Goal: Transaction & Acquisition: Book appointment/travel/reservation

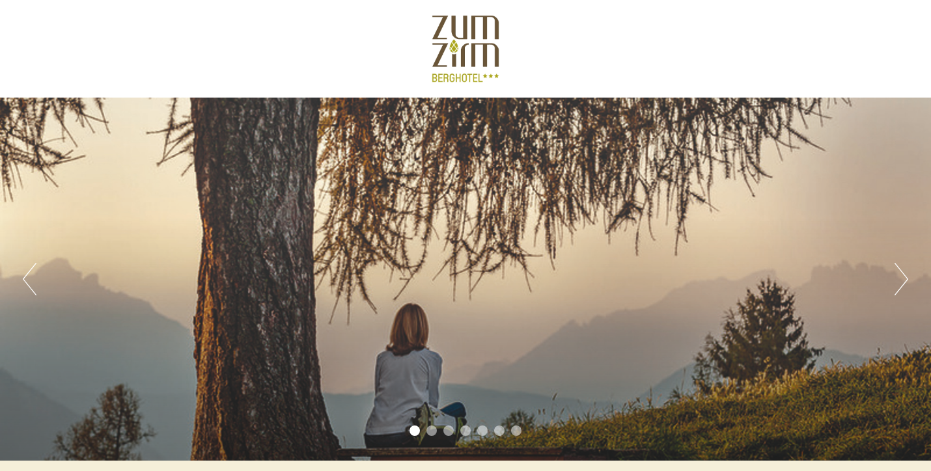
click at [906, 277] on button "Next" at bounding box center [902, 279] width 14 height 33
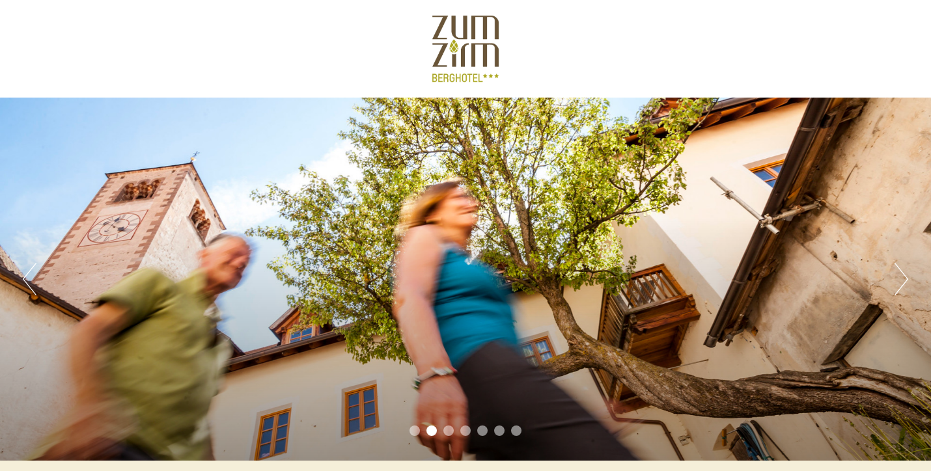
click at [906, 277] on button "Next" at bounding box center [902, 279] width 14 height 33
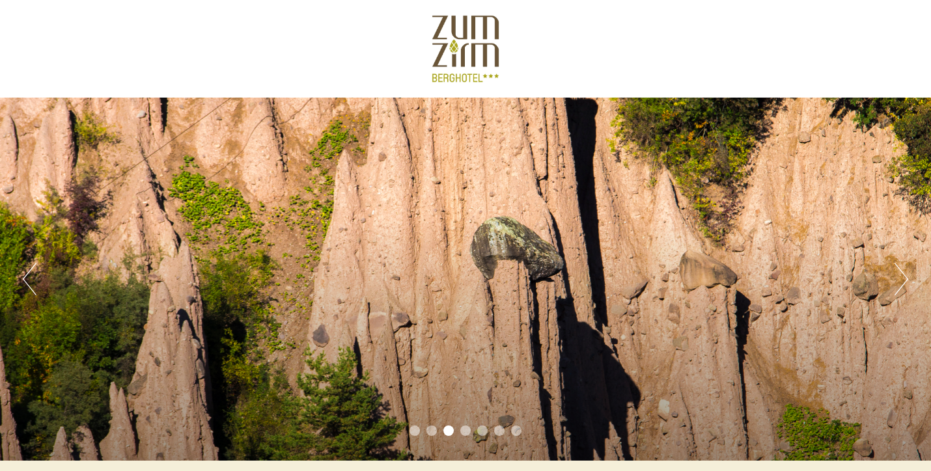
click at [906, 277] on button "Next" at bounding box center [902, 279] width 14 height 33
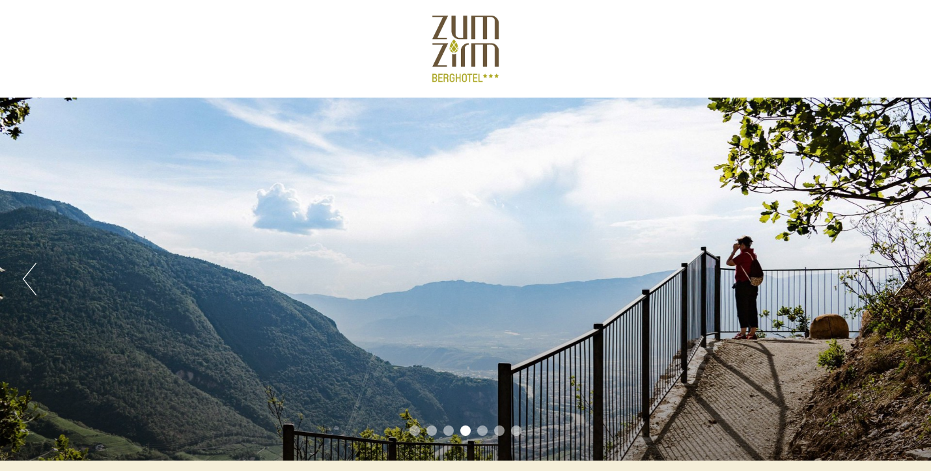
click at [906, 277] on button "Next" at bounding box center [902, 279] width 14 height 33
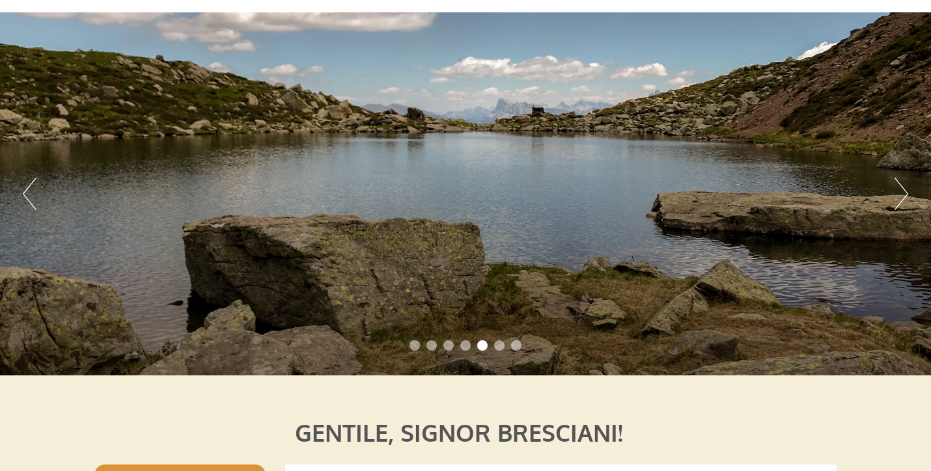
scroll to position [65, 0]
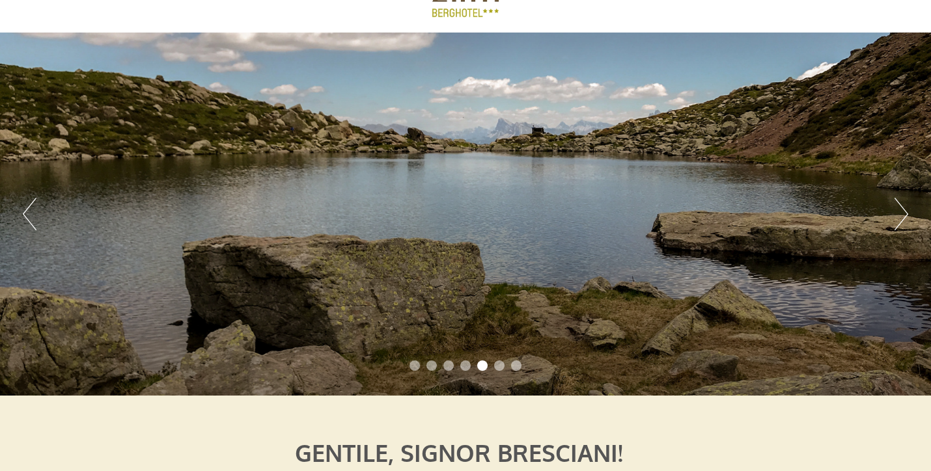
click at [901, 207] on button "Next" at bounding box center [902, 214] width 14 height 33
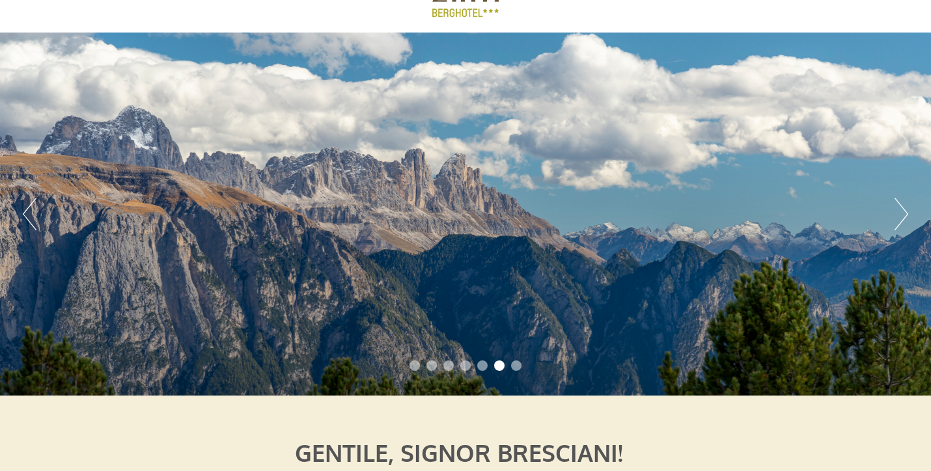
click at [903, 207] on button "Next" at bounding box center [902, 214] width 14 height 33
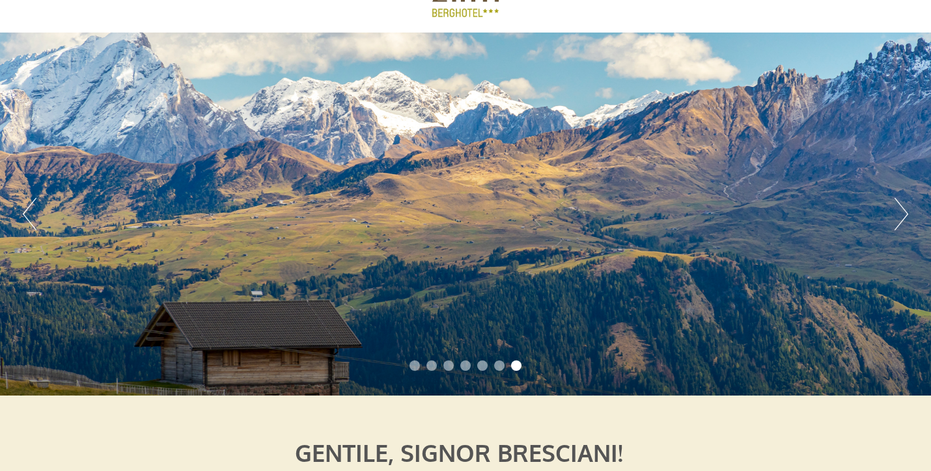
click at [903, 207] on button "Next" at bounding box center [902, 214] width 14 height 33
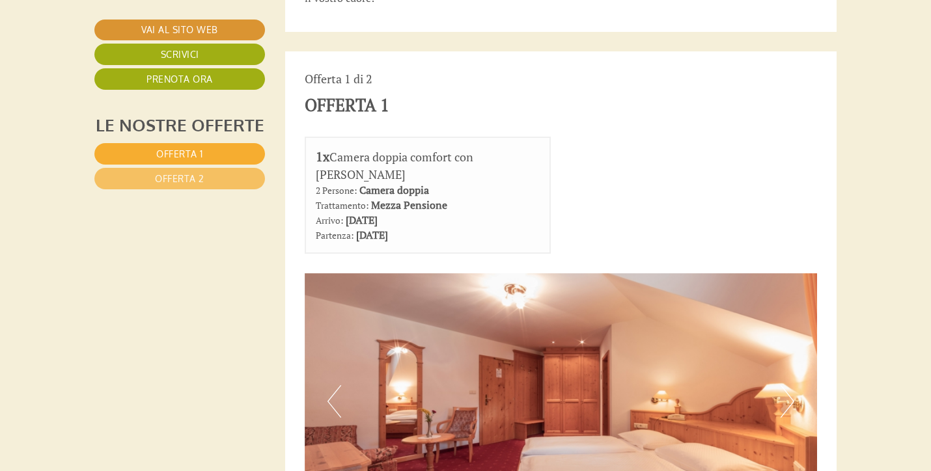
scroll to position [781, 0]
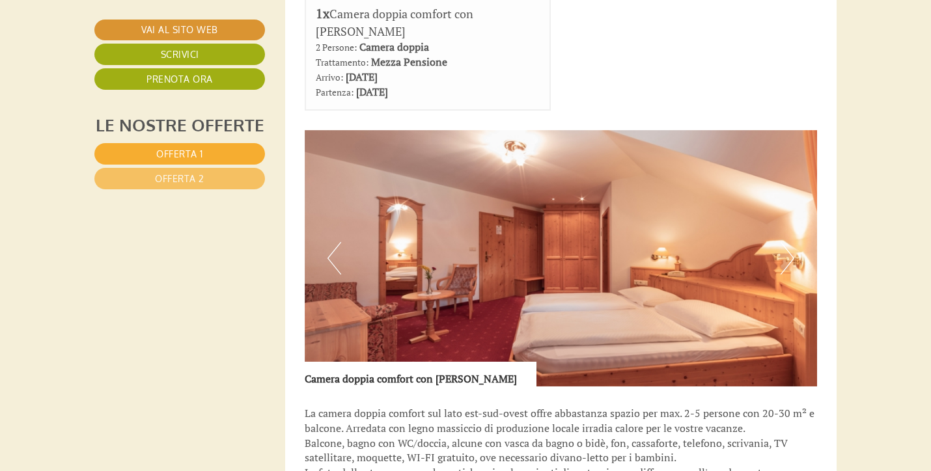
click at [790, 242] on button "Next" at bounding box center [788, 258] width 14 height 33
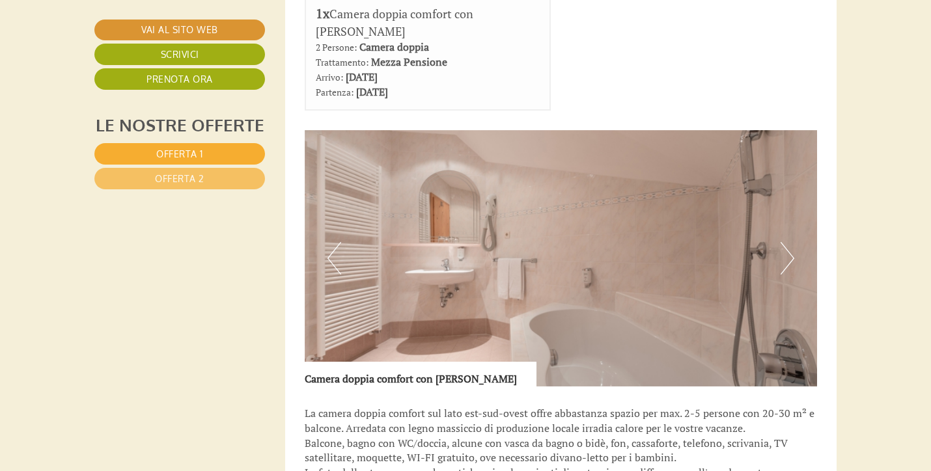
click at [790, 242] on button "Next" at bounding box center [788, 258] width 14 height 33
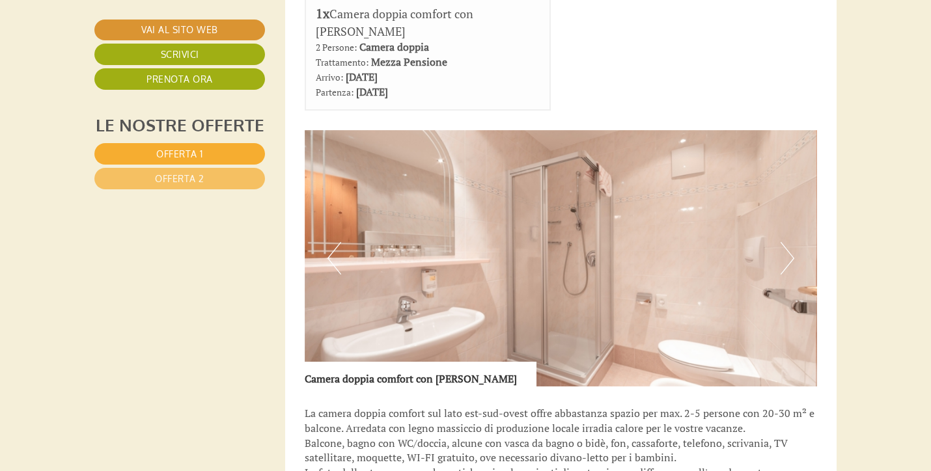
click at [790, 242] on button "Next" at bounding box center [788, 258] width 14 height 33
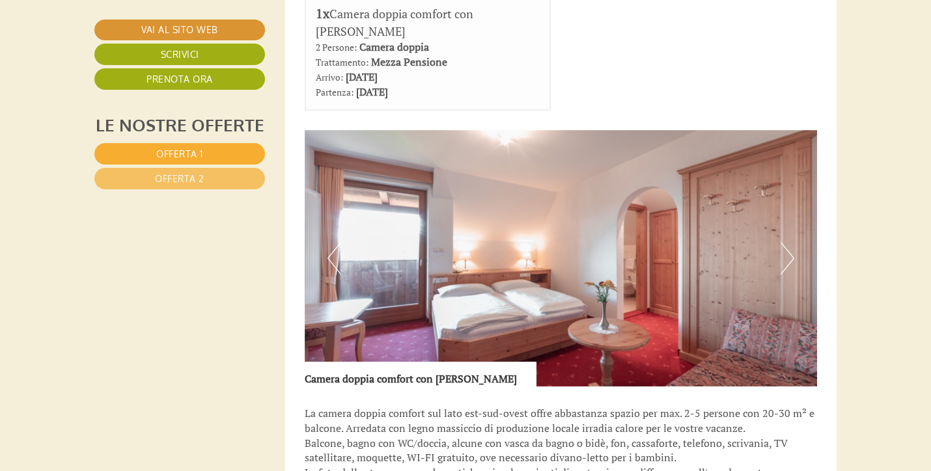
click at [790, 242] on button "Next" at bounding box center [788, 258] width 14 height 33
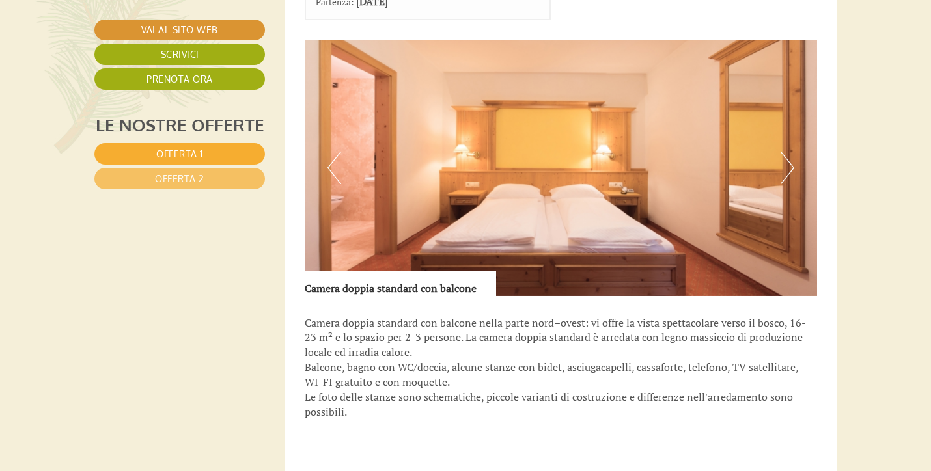
scroll to position [1693, 0]
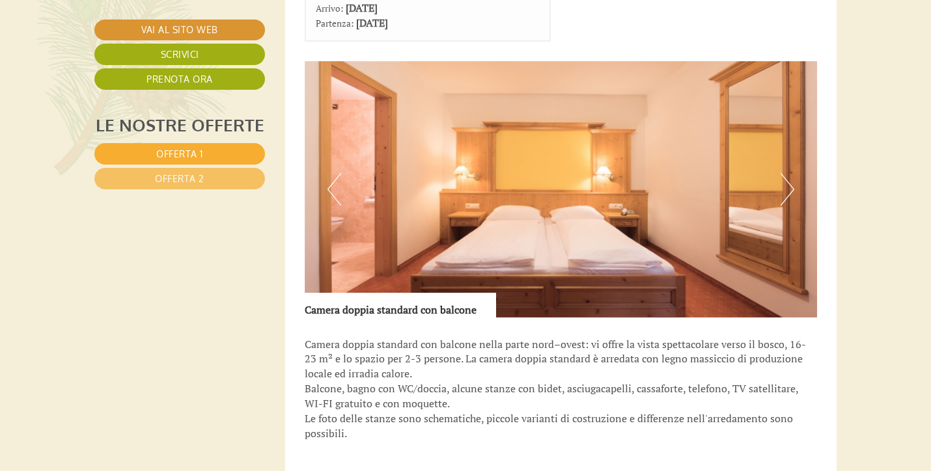
click at [787, 173] on button "Next" at bounding box center [788, 189] width 14 height 33
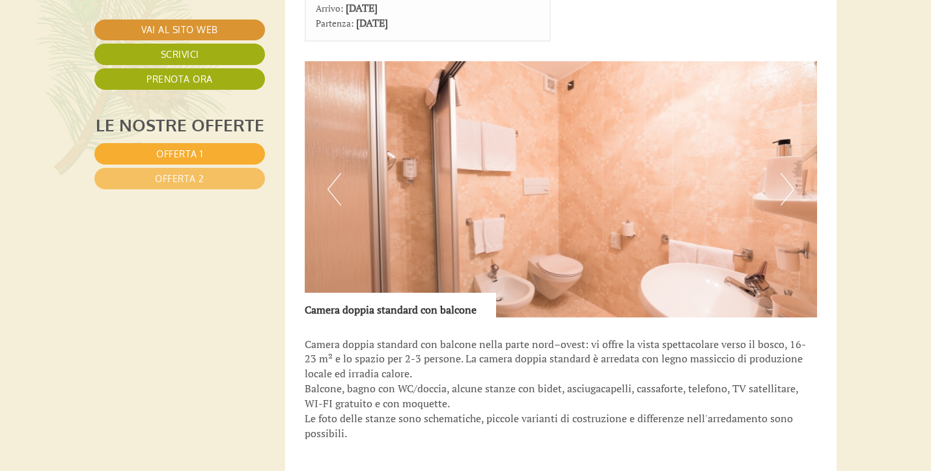
click at [787, 173] on button "Next" at bounding box center [788, 189] width 14 height 33
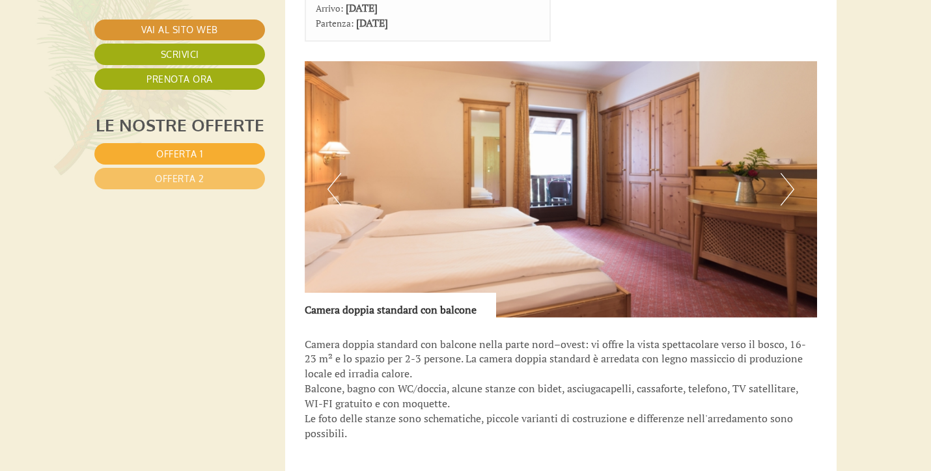
click at [787, 173] on button "Next" at bounding box center [788, 189] width 14 height 33
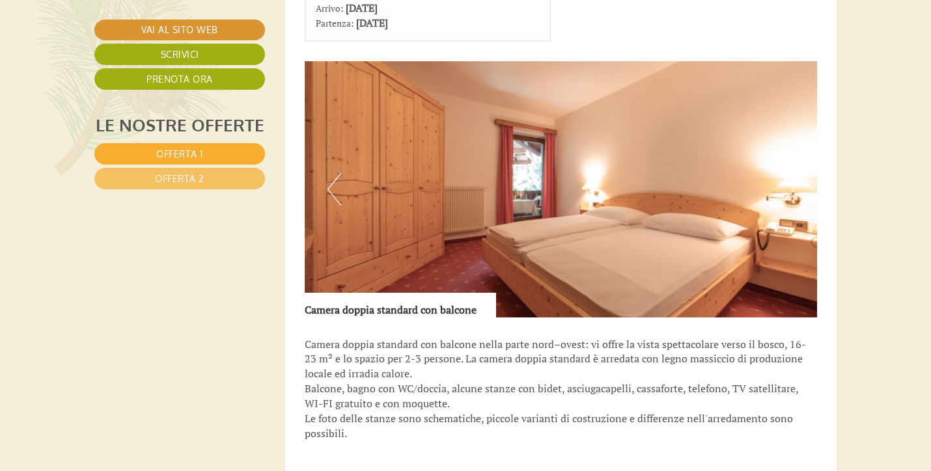
click at [787, 173] on button "Next" at bounding box center [788, 189] width 14 height 33
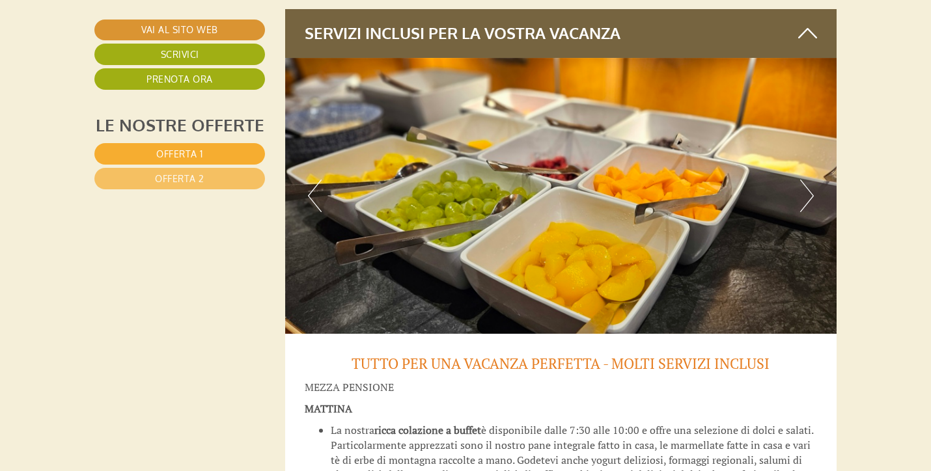
scroll to position [2539, 0]
click at [813, 180] on button "Next" at bounding box center [807, 196] width 14 height 33
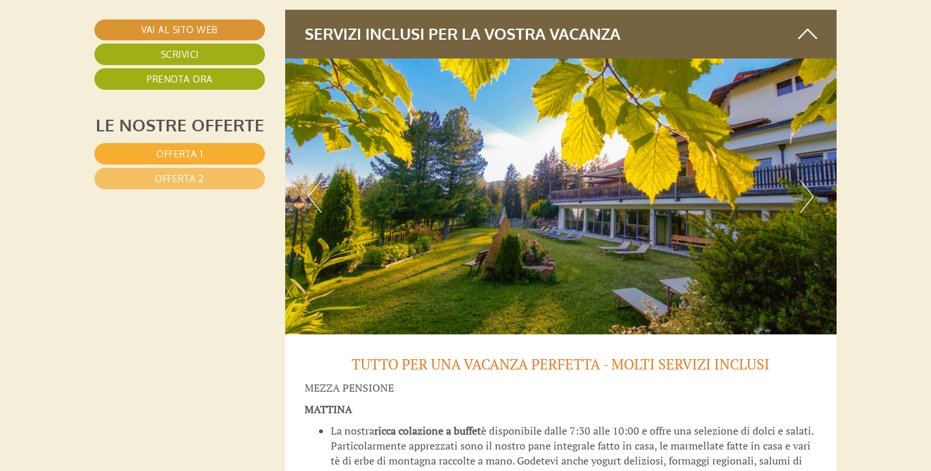
click at [813, 180] on button "Next" at bounding box center [807, 196] width 14 height 33
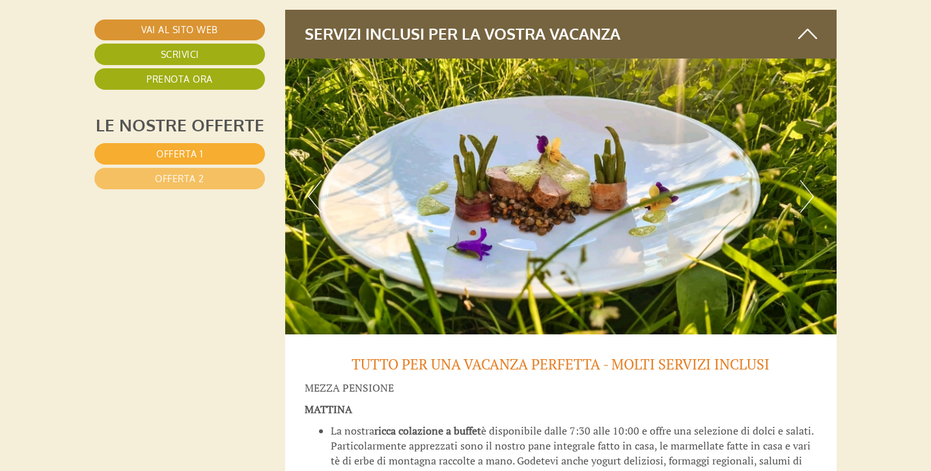
click at [813, 180] on button "Next" at bounding box center [807, 196] width 14 height 33
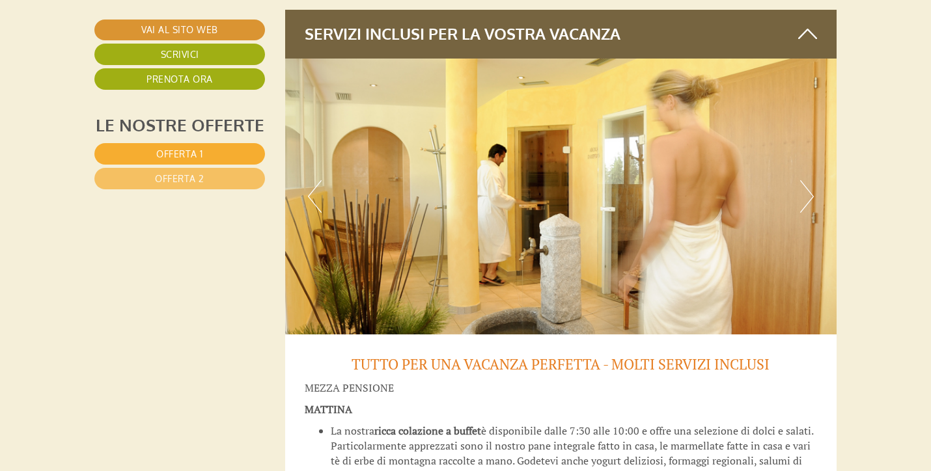
click at [812, 180] on button "Next" at bounding box center [807, 196] width 14 height 33
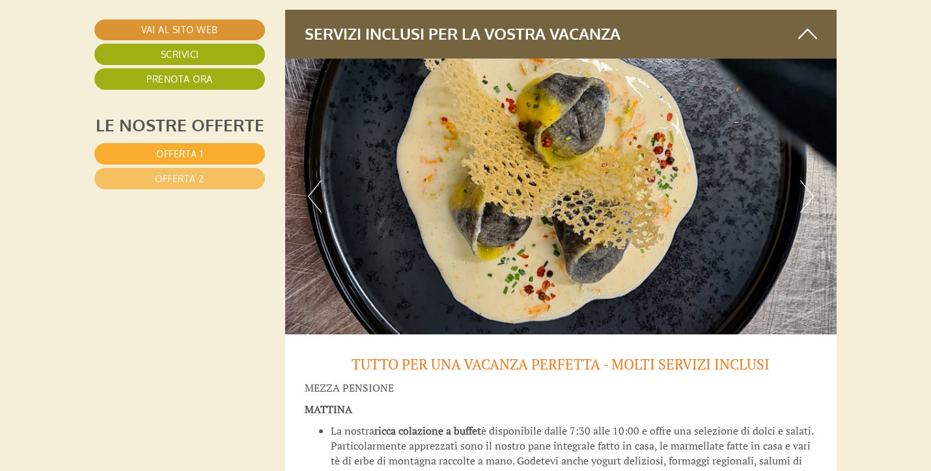
click at [812, 180] on button "Next" at bounding box center [807, 196] width 14 height 33
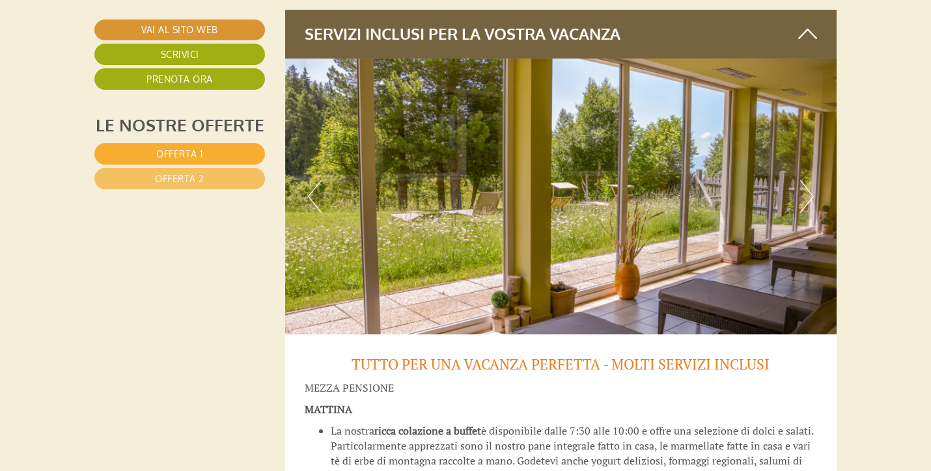
click at [812, 180] on button "Next" at bounding box center [807, 196] width 14 height 33
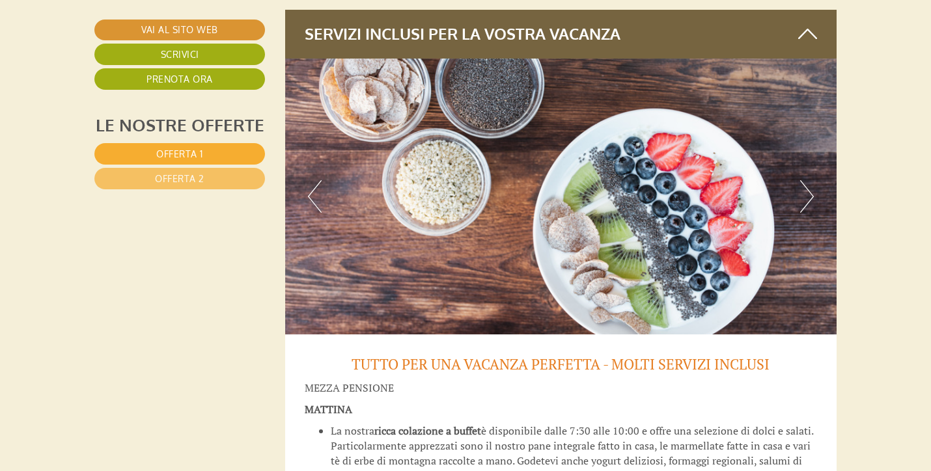
click at [812, 180] on button "Next" at bounding box center [807, 196] width 14 height 33
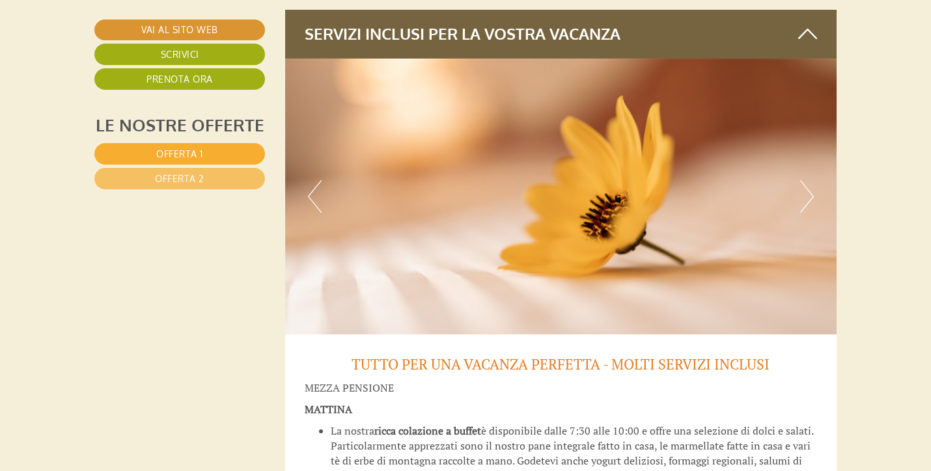
click at [812, 180] on button "Next" at bounding box center [807, 196] width 14 height 33
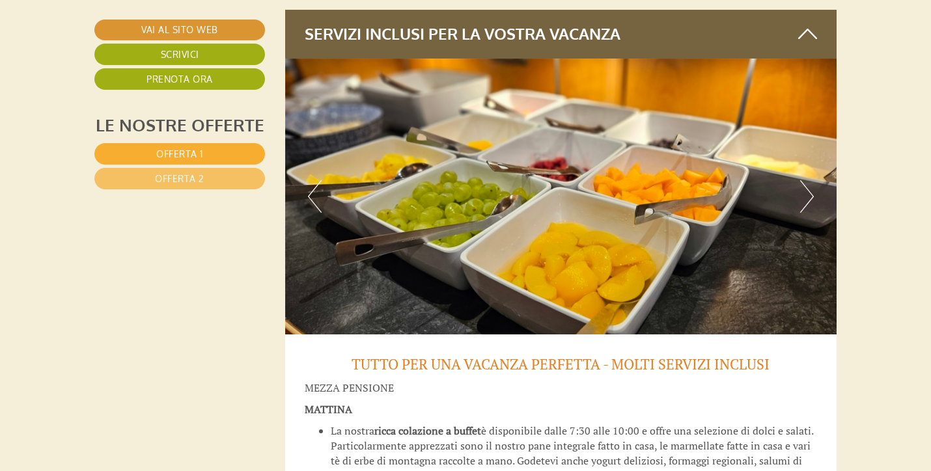
click at [812, 180] on button "Next" at bounding box center [807, 196] width 14 height 33
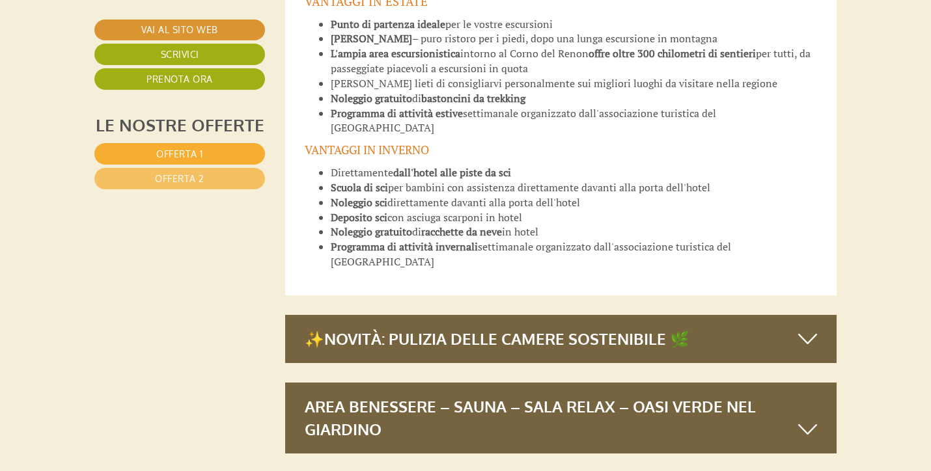
scroll to position [3581, 0]
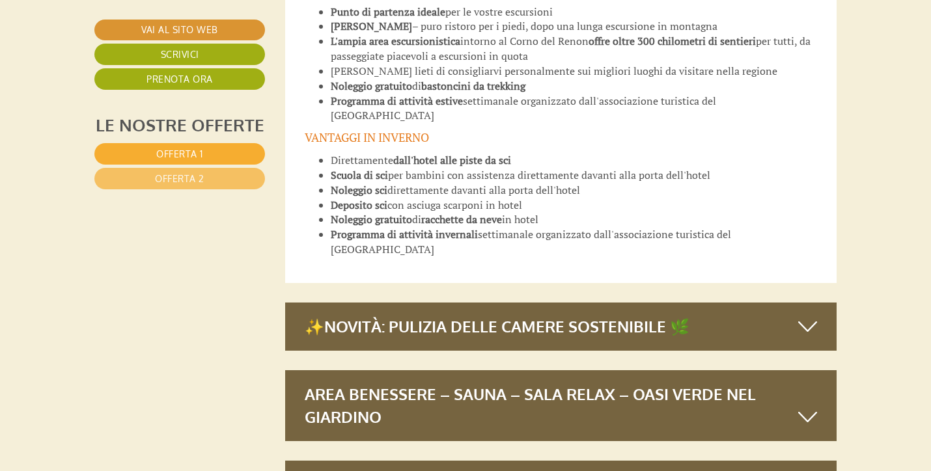
click at [521, 303] on div "✨NOVITÀ: Pulizia delle camere sostenibile 🌿" at bounding box center [561, 327] width 552 height 48
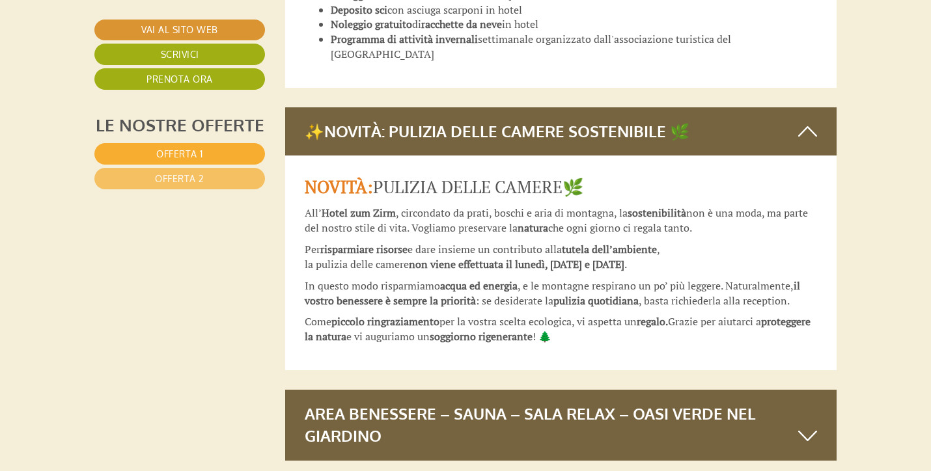
scroll to position [3841, 0]
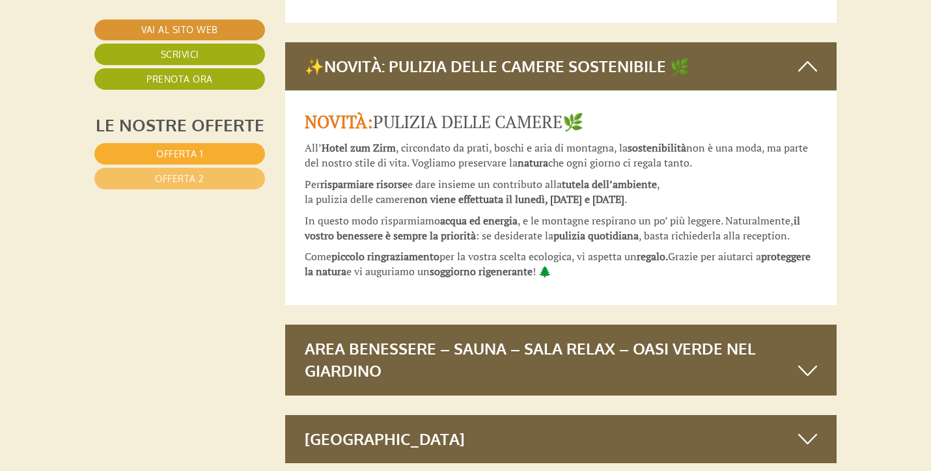
click at [482, 325] on div "Area benessere – Sauna – Sala relax – Oasi verde nel giardino" at bounding box center [561, 360] width 552 height 71
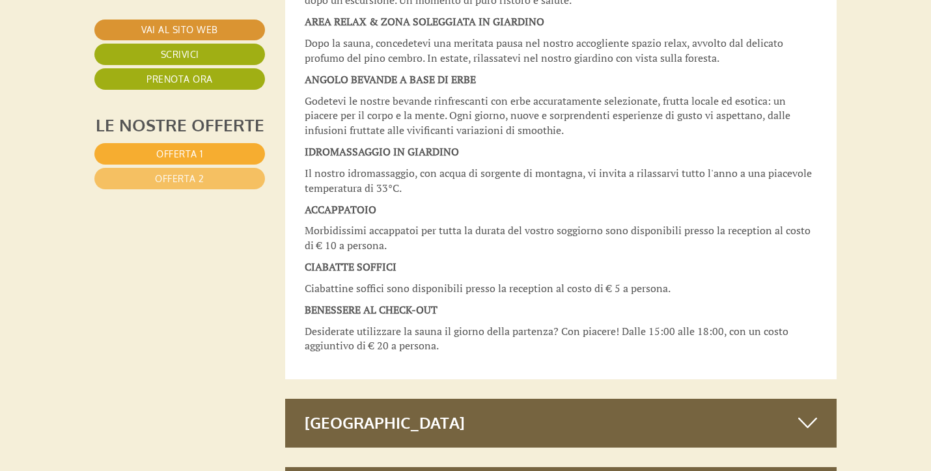
scroll to position [5339, 0]
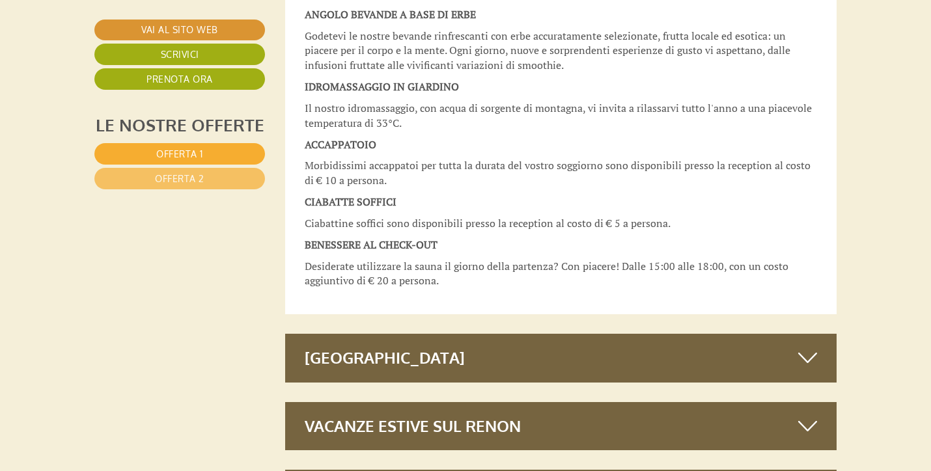
click at [483, 334] on div "Alto Adige Guest Pass" at bounding box center [561, 358] width 552 height 48
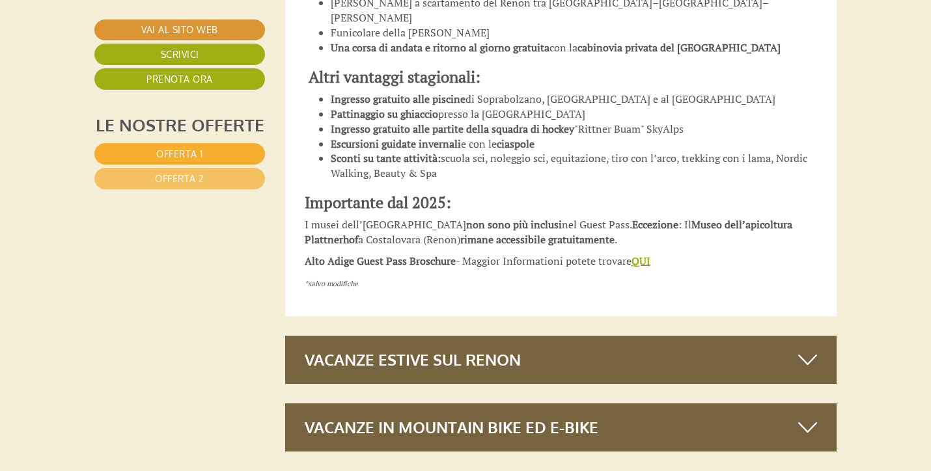
scroll to position [6576, 0]
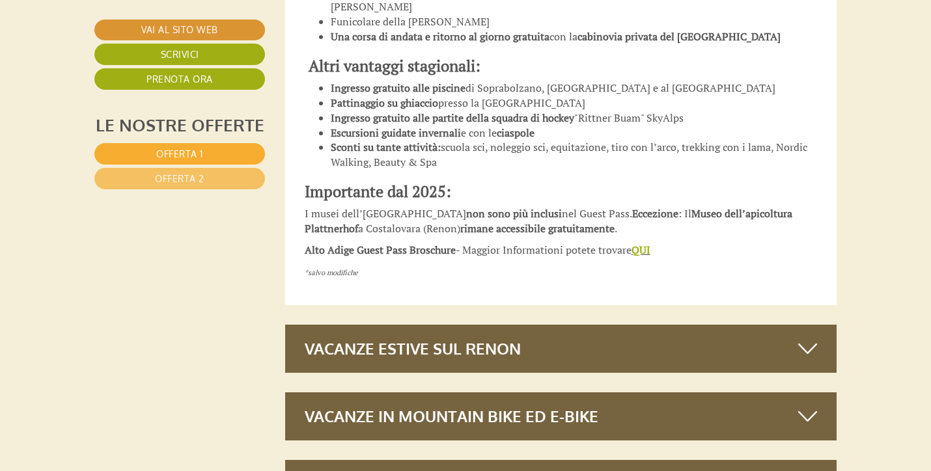
click at [454, 325] on div "Vacanze estive sul Renon" at bounding box center [561, 349] width 552 height 48
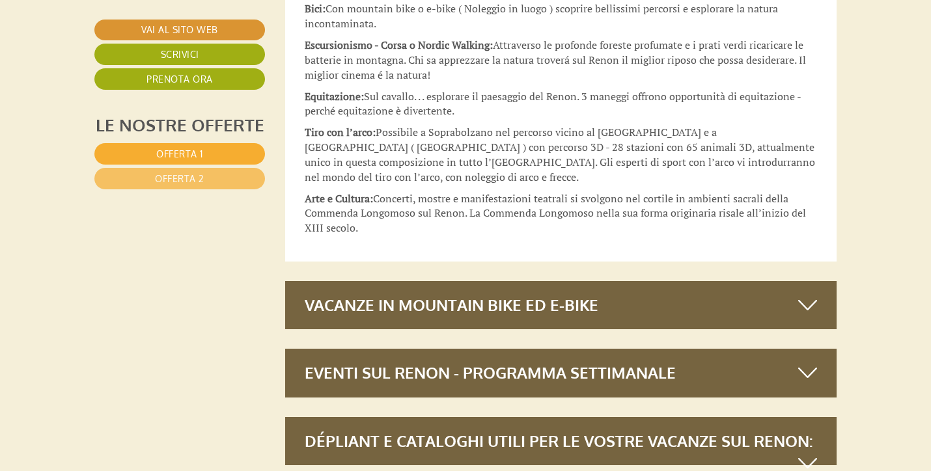
scroll to position [7552, 0]
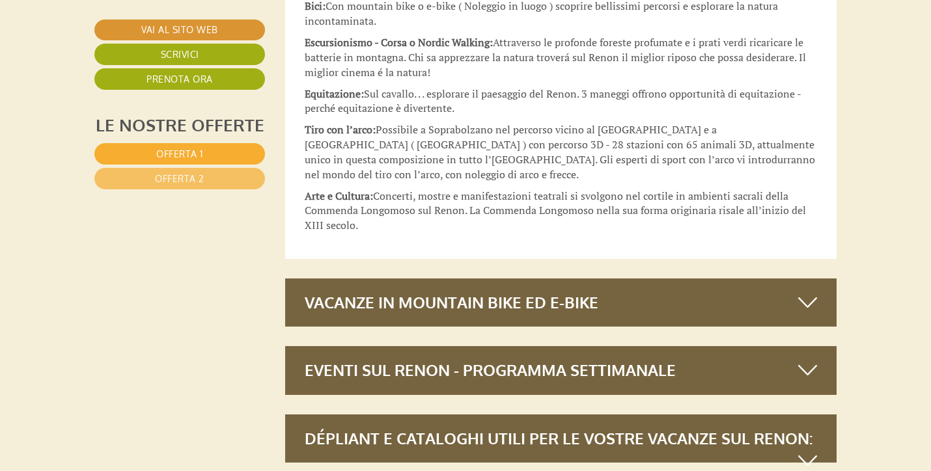
click at [805, 359] on icon at bounding box center [807, 370] width 19 height 22
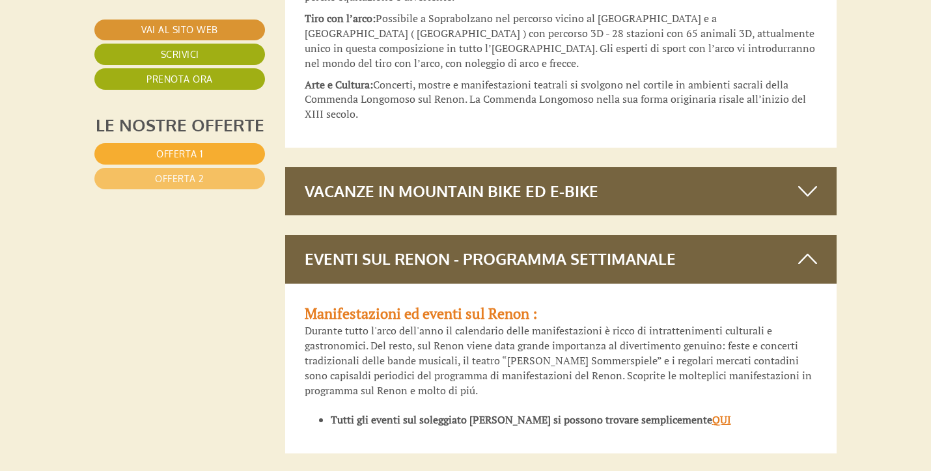
scroll to position [7683, 0]
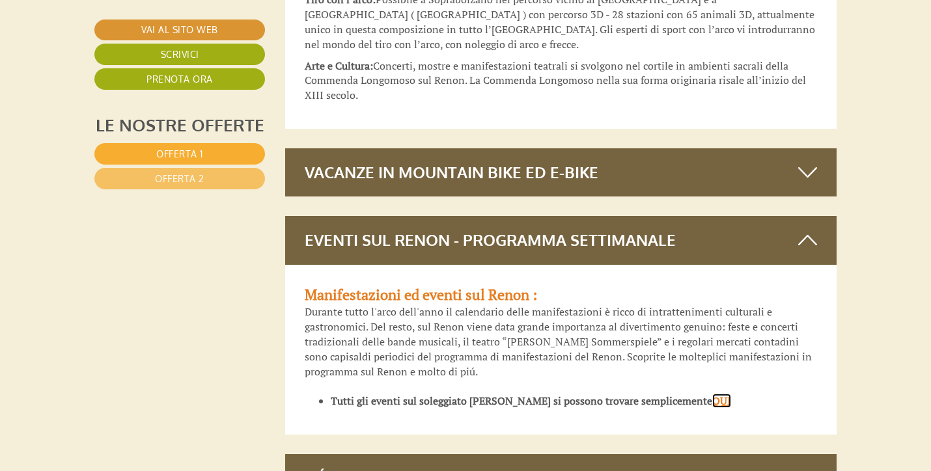
click at [712, 394] on u "QUI" at bounding box center [721, 401] width 19 height 14
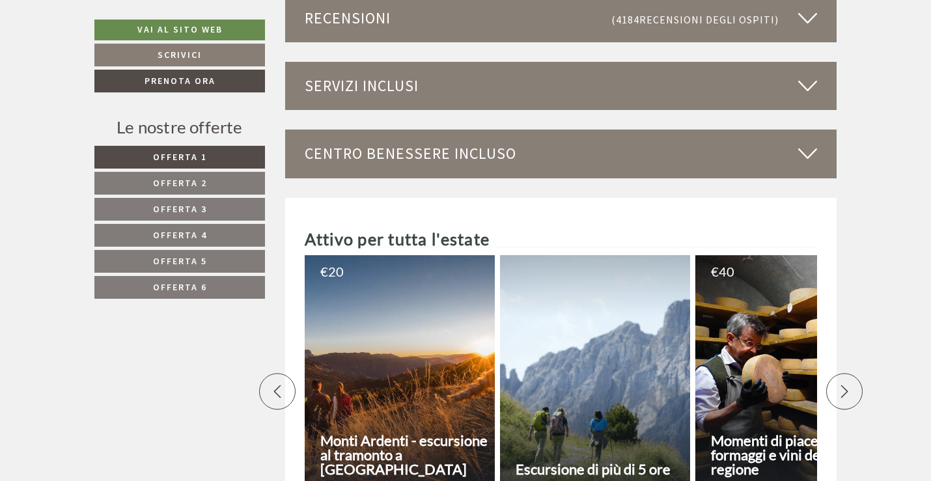
scroll to position [3581, 0]
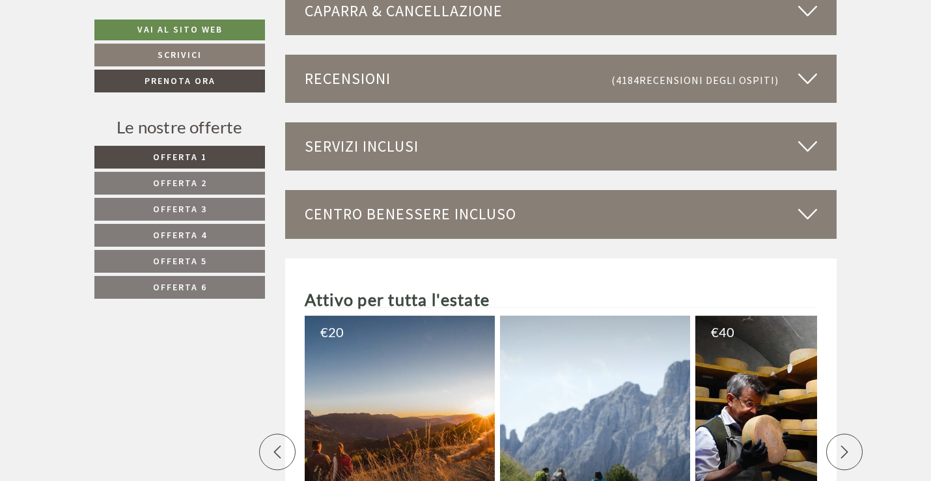
click at [209, 182] on link "Offerta 2" at bounding box center [179, 183] width 171 height 23
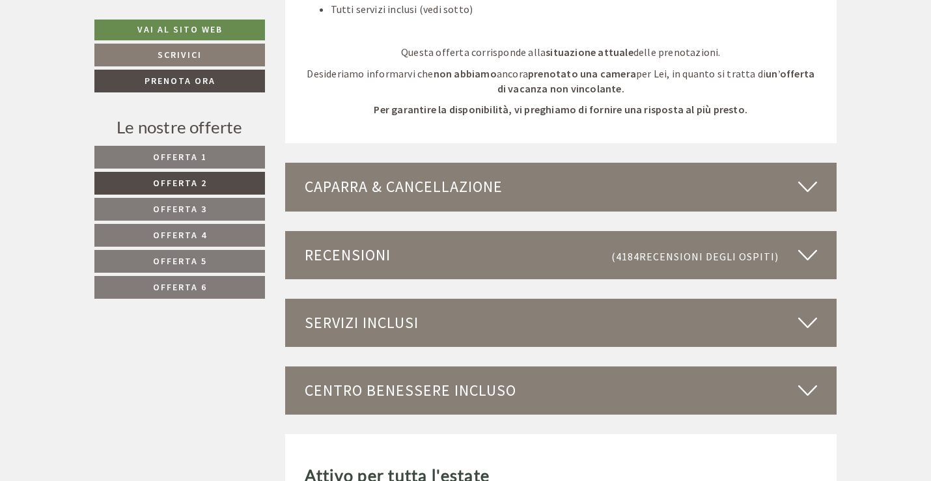
scroll to position [1630, 0]
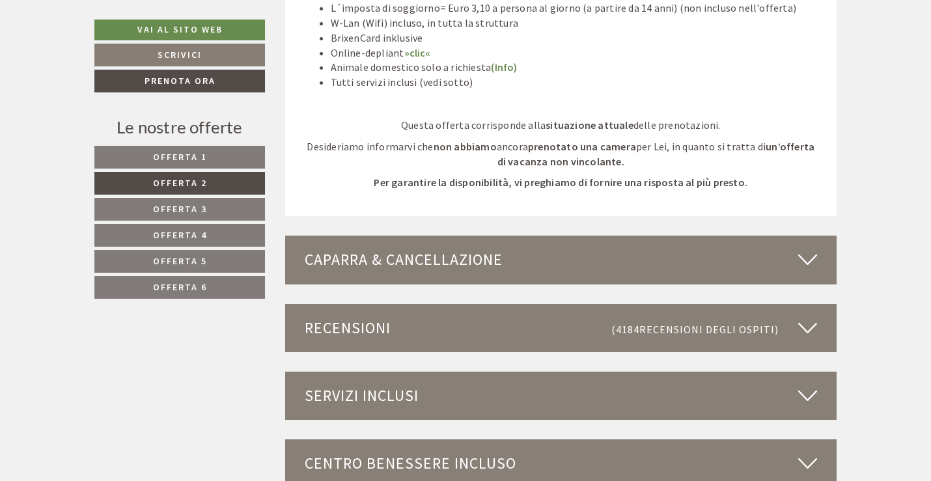
click at [206, 234] on span "Offerta 4" at bounding box center [180, 235] width 54 height 12
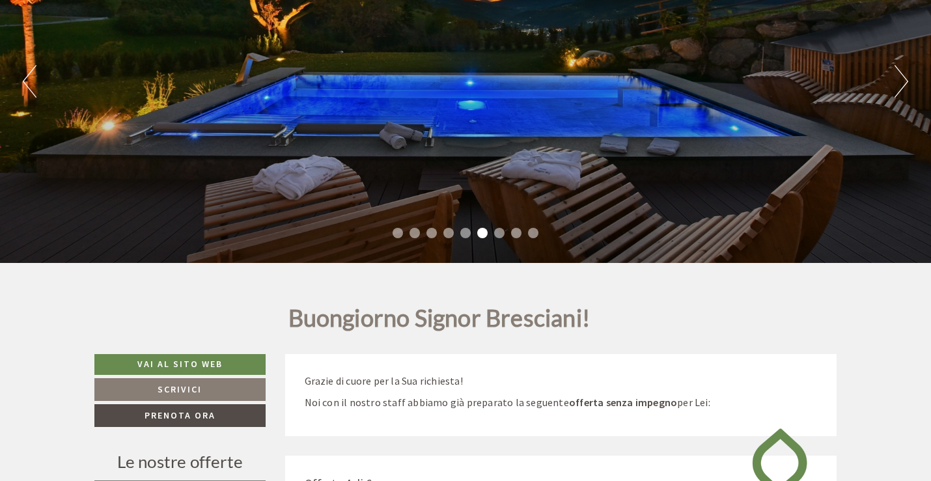
scroll to position [68, 0]
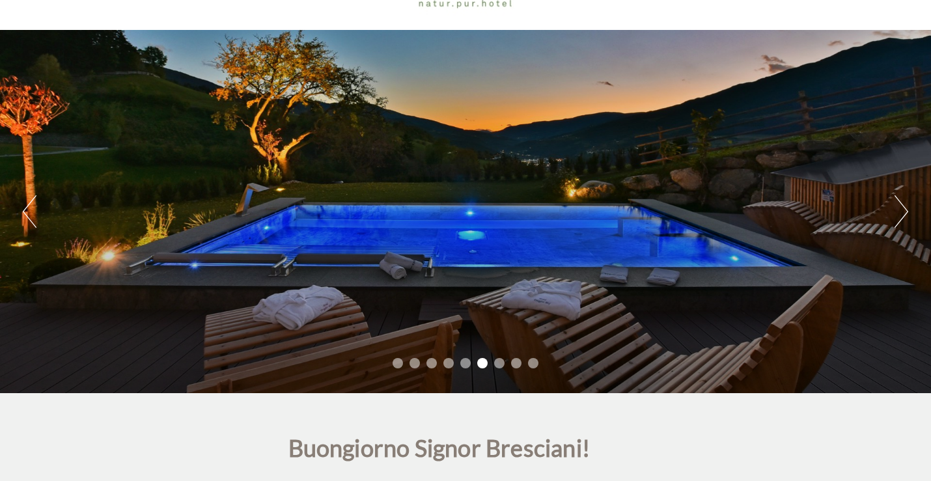
click at [900, 203] on button "Next" at bounding box center [902, 211] width 14 height 33
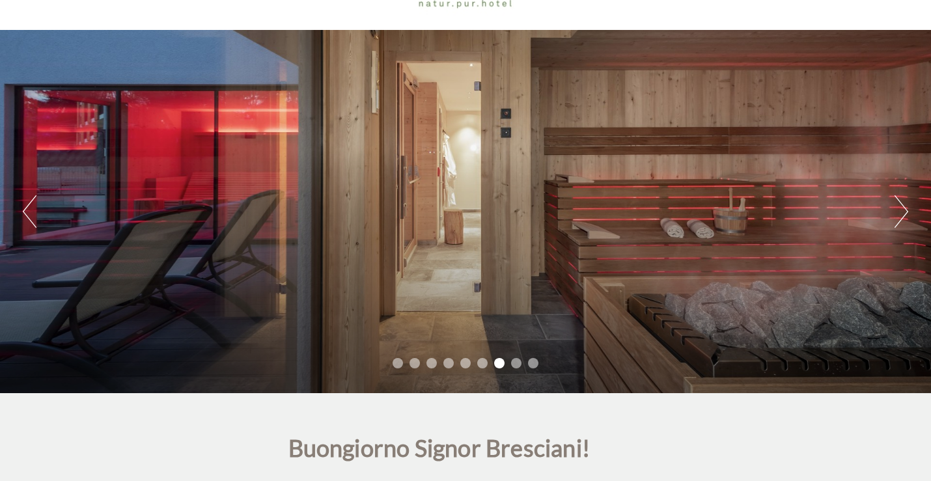
click at [900, 203] on button "Next" at bounding box center [902, 211] width 14 height 33
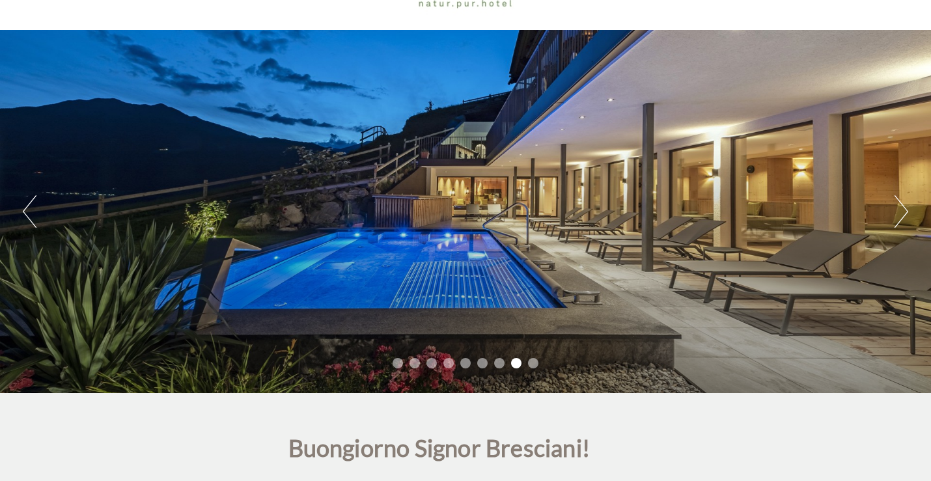
click at [900, 203] on button "Next" at bounding box center [902, 211] width 14 height 33
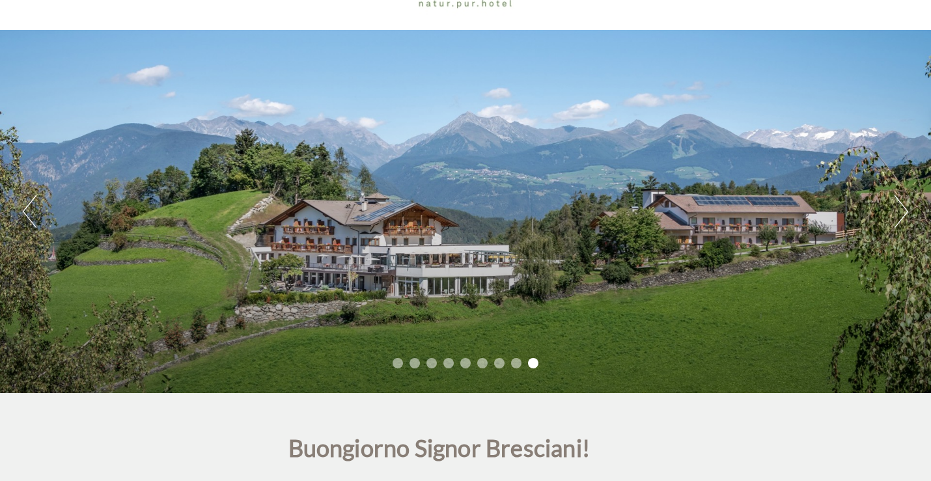
click at [900, 203] on button "Next" at bounding box center [902, 211] width 14 height 33
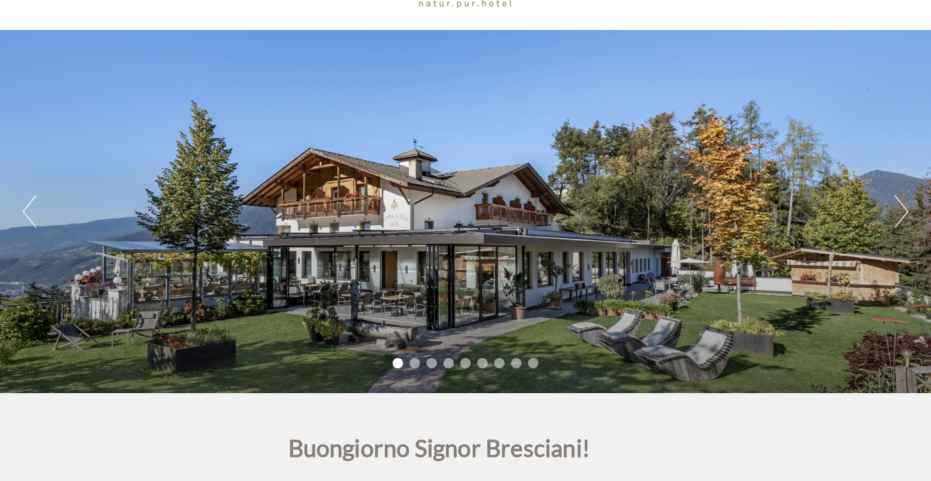
click at [905, 206] on button "Next" at bounding box center [902, 211] width 14 height 33
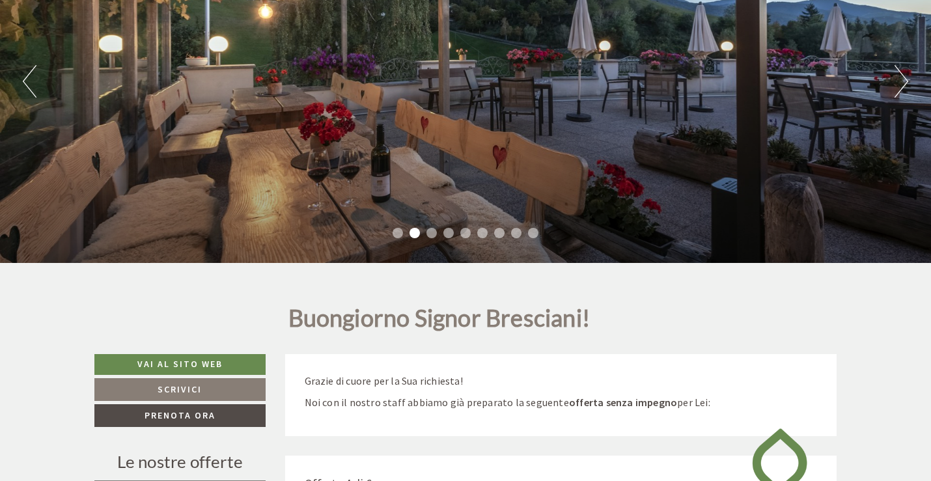
scroll to position [3, 0]
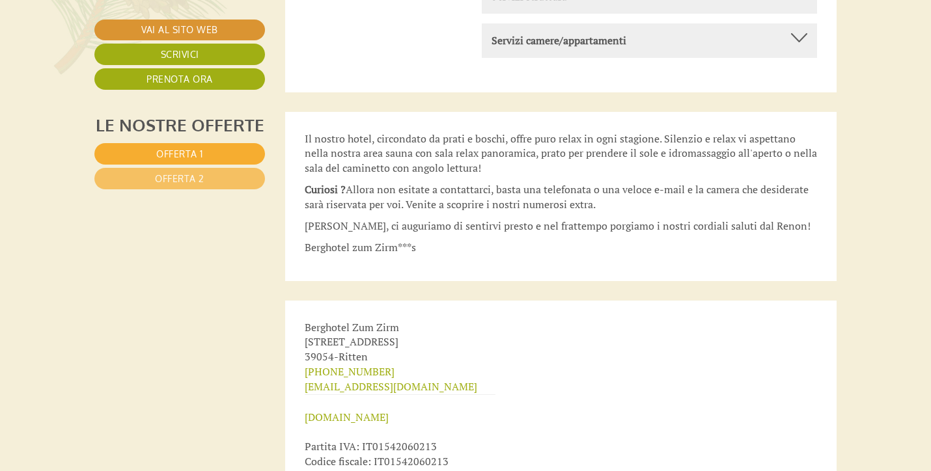
scroll to position [5339, 0]
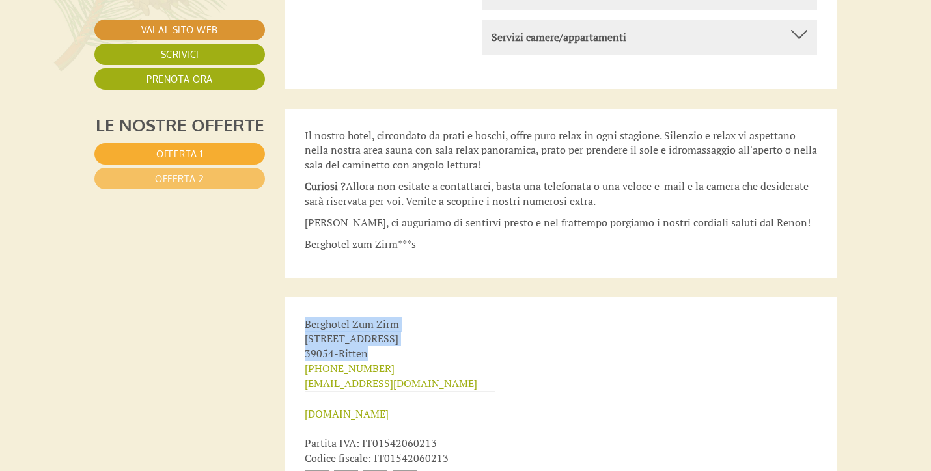
drag, startPoint x: 305, startPoint y: 242, endPoint x: 380, endPoint y: 268, distance: 79.3
click at [380, 298] on div "Berghotel Zum Zirm Tannstraße 19 39054 - Ritten +39 0471 356486 info@zumzirm.co…" at bounding box center [400, 408] width 230 height 220
copy div "Berghotel Zum Zirm Tannstraße 19 39054 - Ritten"
click at [197, 150] on span "Offerta 1" at bounding box center [179, 153] width 47 height 11
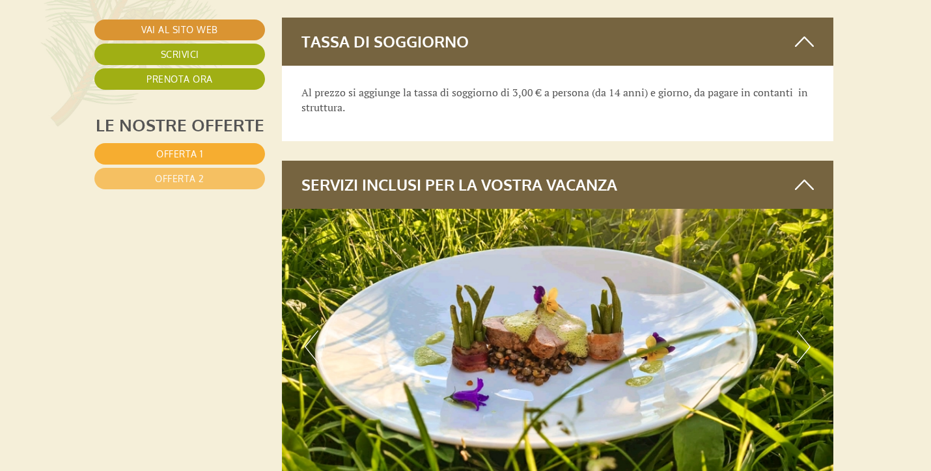
scroll to position [1666, 3]
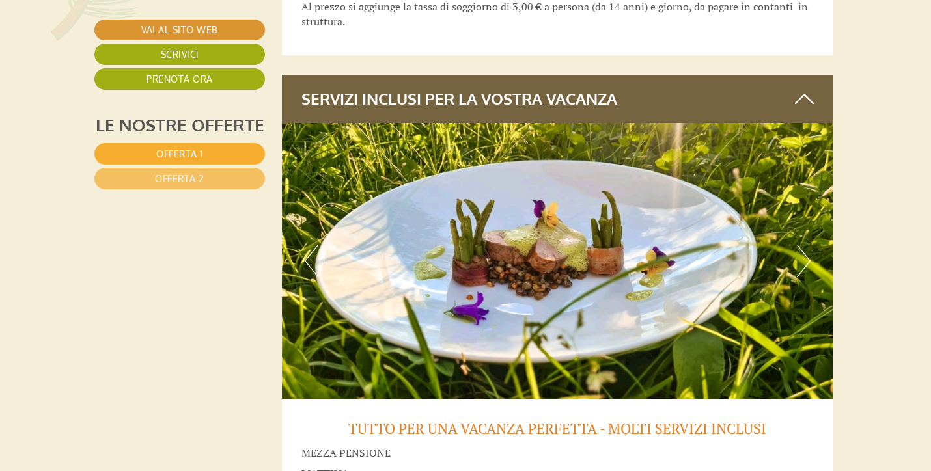
click at [816, 227] on img at bounding box center [558, 261] width 552 height 276
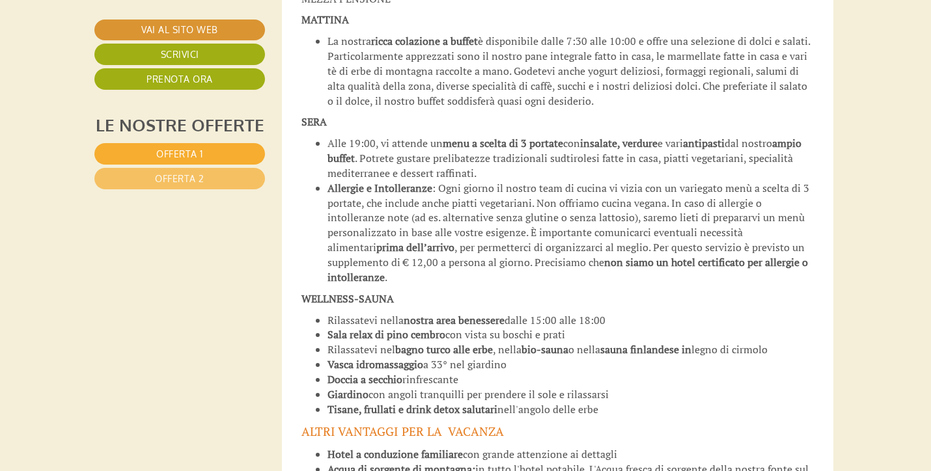
scroll to position [2122, 3]
drag, startPoint x: 327, startPoint y: 349, endPoint x: 510, endPoint y: 346, distance: 182.3
click at [510, 356] on li "Vasca idromassaggio a 33° nel giardino" at bounding box center [570, 363] width 487 height 15
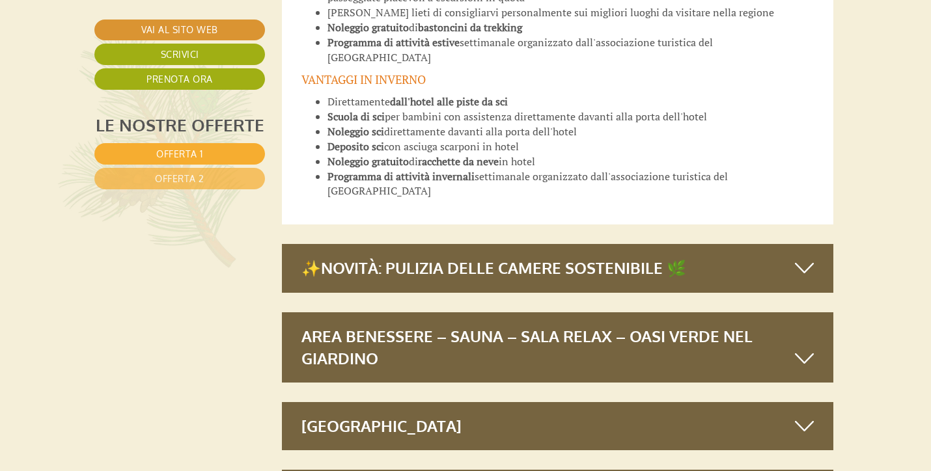
scroll to position [2903, 3]
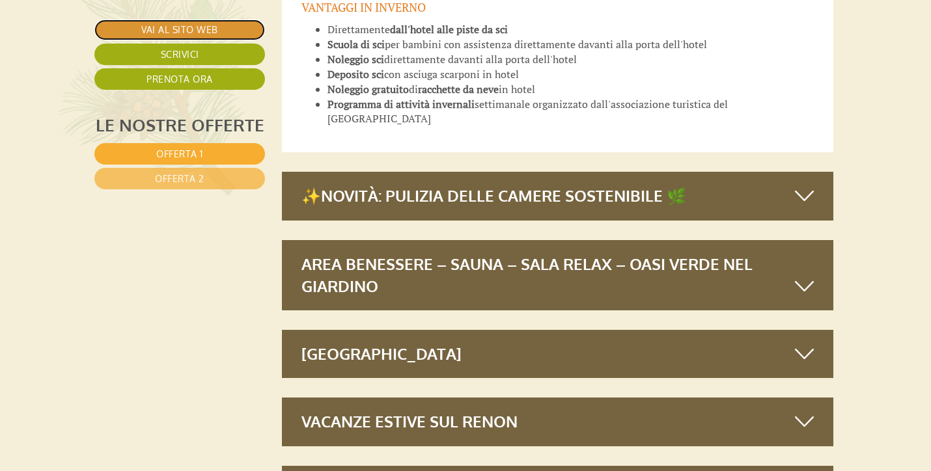
click at [191, 25] on link "Vai al sito web" at bounding box center [179, 30] width 171 height 21
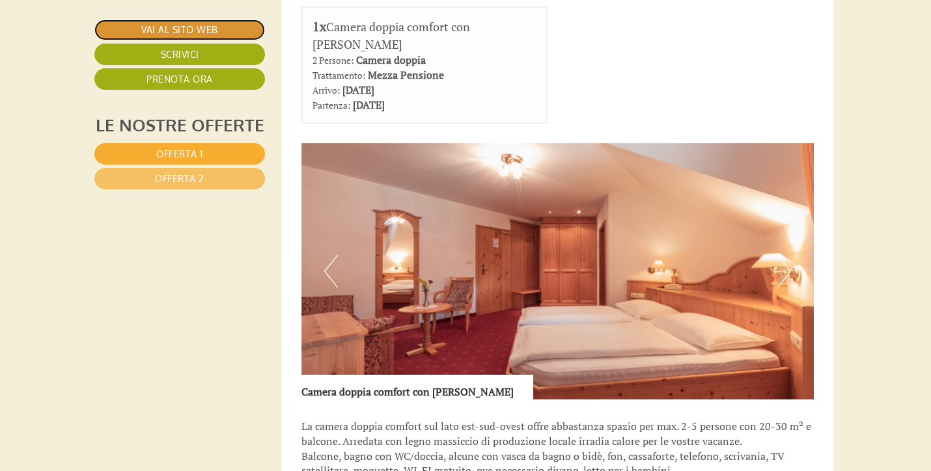
scroll to position [820, 3]
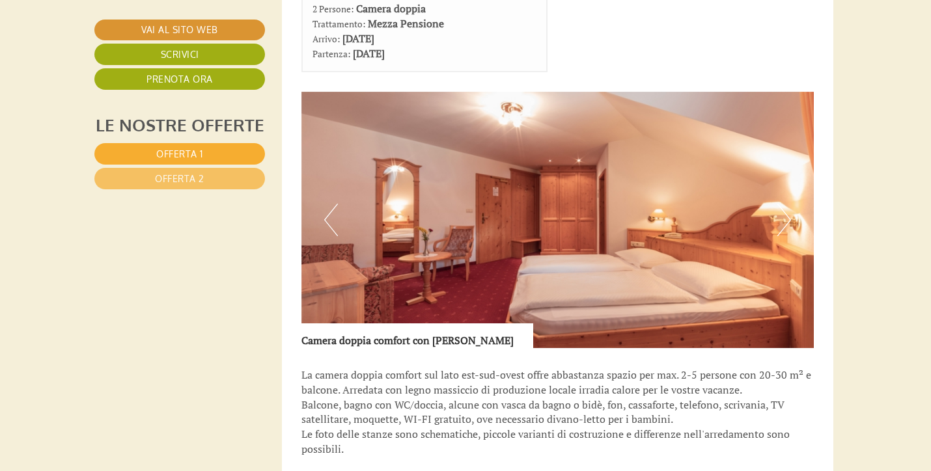
click at [792, 212] on img at bounding box center [557, 220] width 513 height 257
click at [802, 219] on img at bounding box center [557, 220] width 513 height 257
click at [802, 234] on img at bounding box center [557, 220] width 513 height 257
click at [331, 207] on button "Previous" at bounding box center [331, 220] width 14 height 33
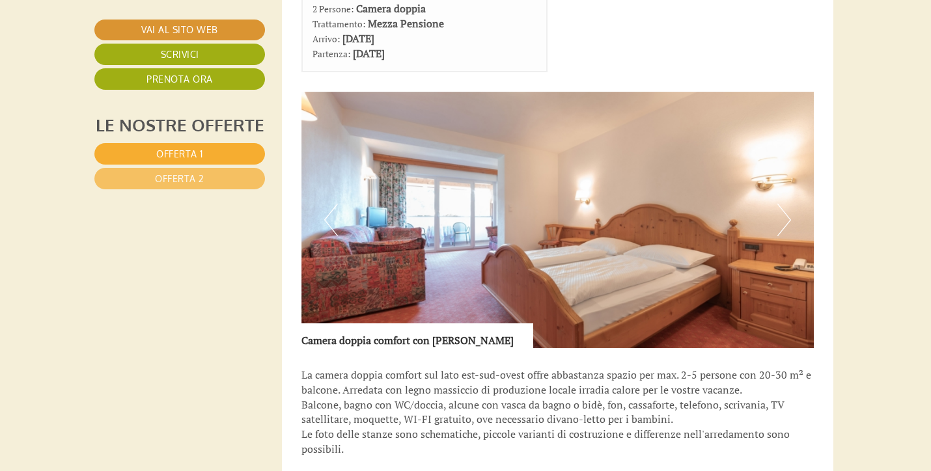
click at [327, 206] on button "Previous" at bounding box center [331, 220] width 14 height 33
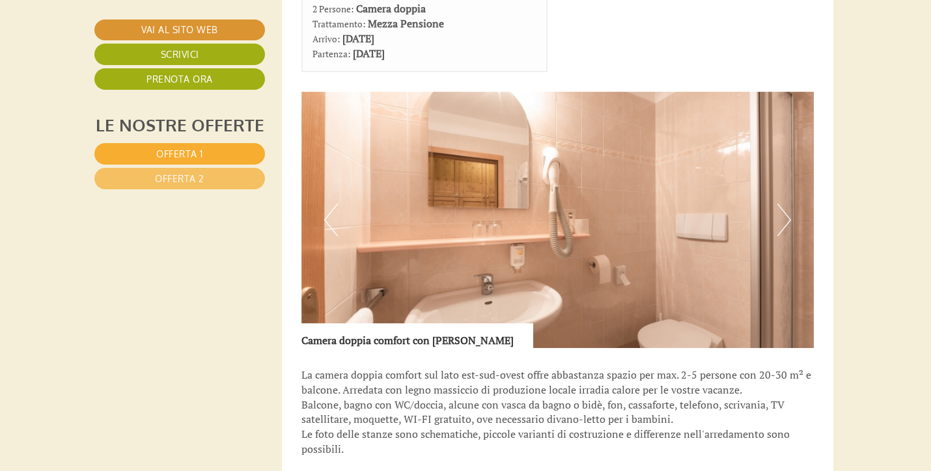
click at [327, 206] on button "Previous" at bounding box center [331, 220] width 14 height 33
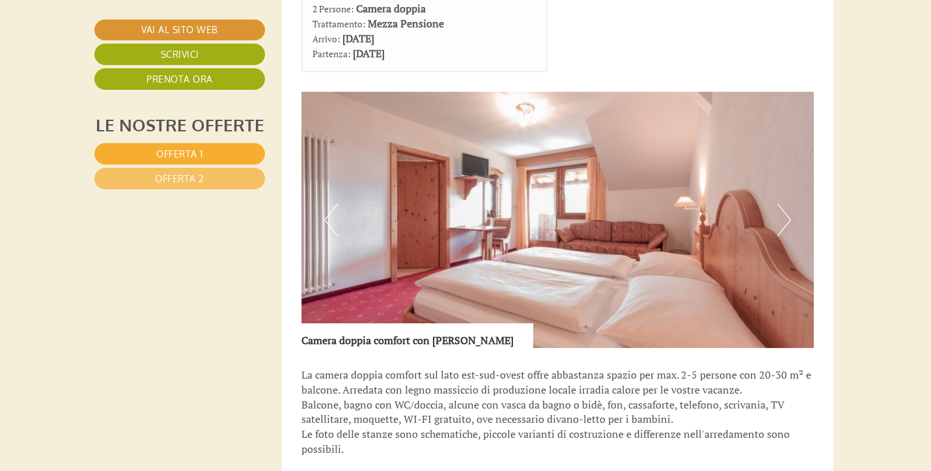
click at [327, 206] on button "Previous" at bounding box center [331, 220] width 14 height 33
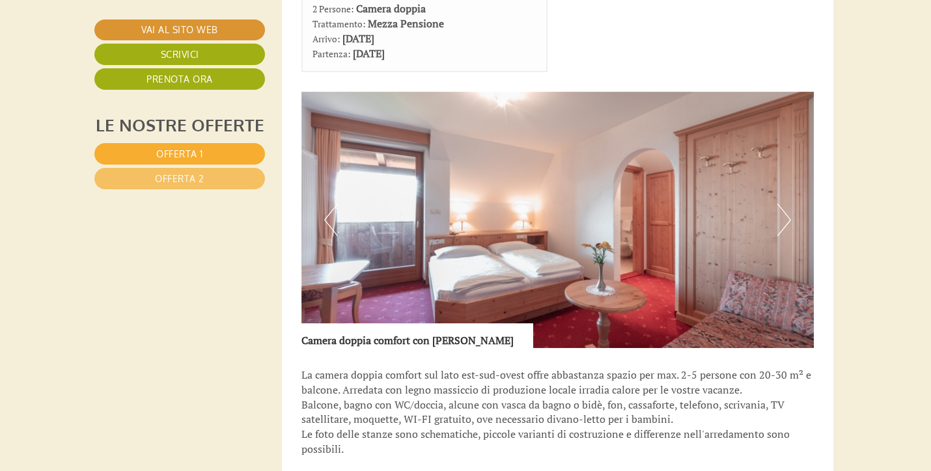
click at [327, 206] on button "Previous" at bounding box center [331, 220] width 14 height 33
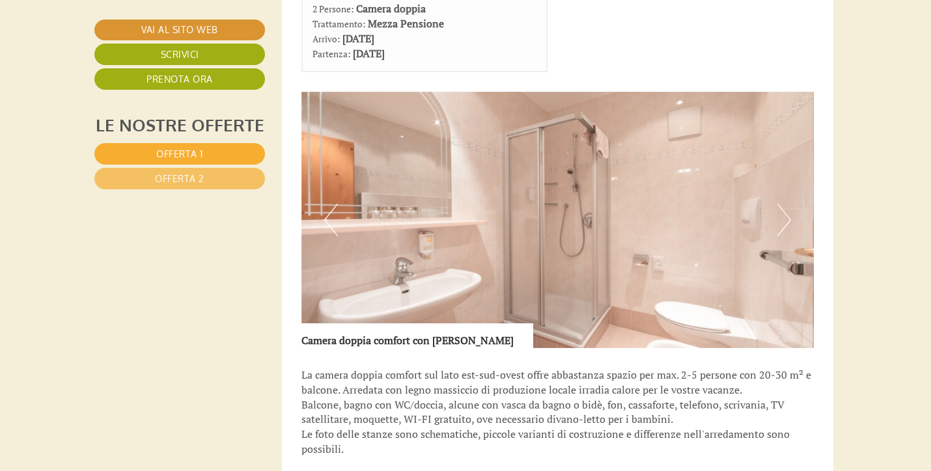
click at [327, 206] on button "Previous" at bounding box center [331, 220] width 14 height 33
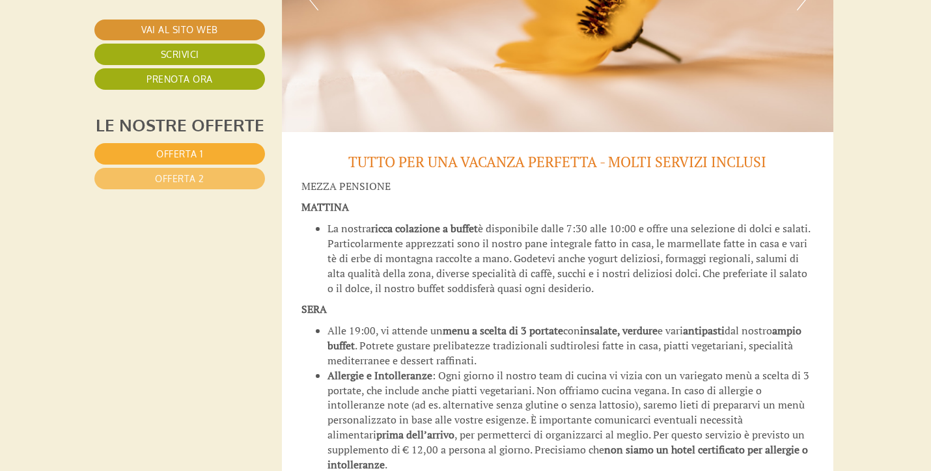
scroll to position [1927, 3]
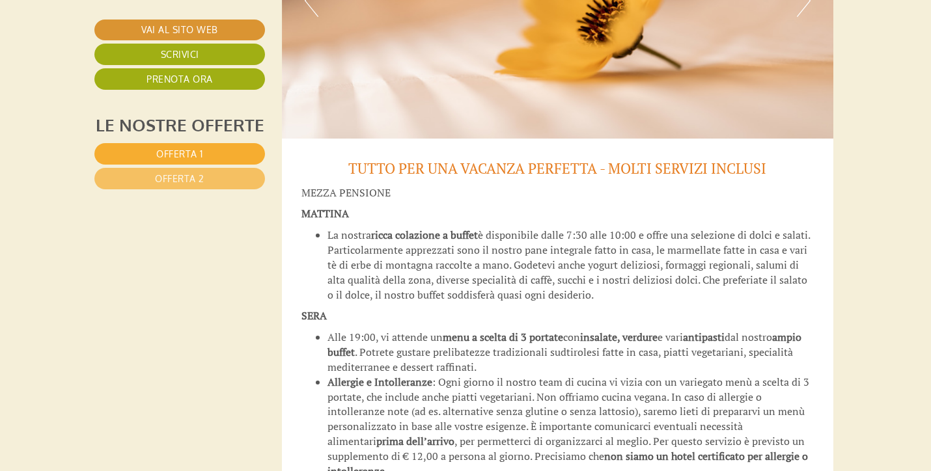
click at [492, 285] on li "La nostra ricca colazione a buffet è disponibile dalle 7:30 alle 10:00 e offre …" at bounding box center [570, 265] width 487 height 74
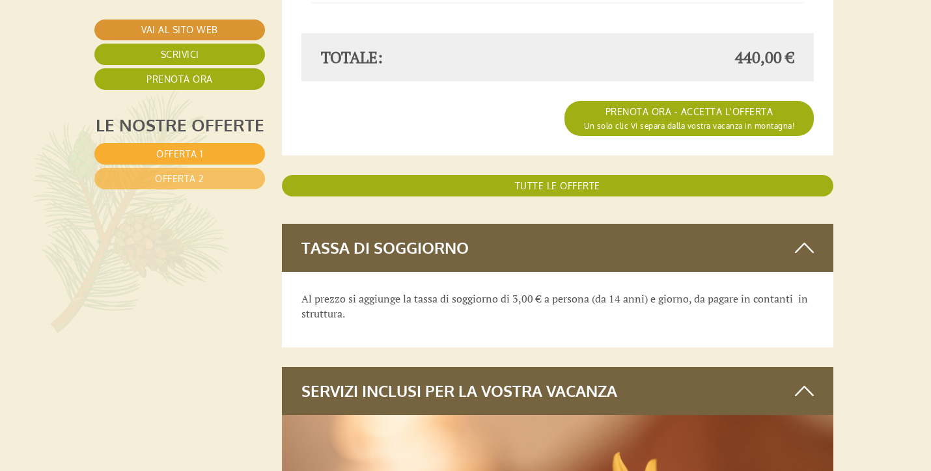
scroll to position [1341, 3]
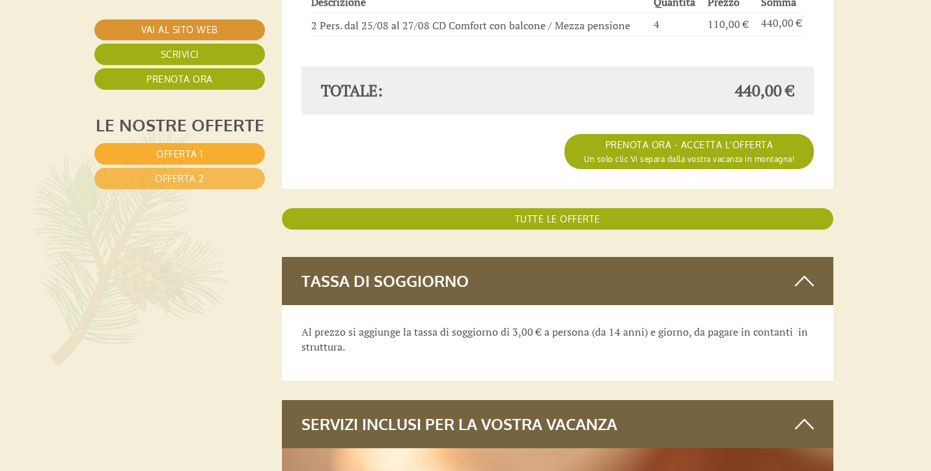
click at [189, 176] on span "Offerta 2" at bounding box center [179, 178] width 49 height 11
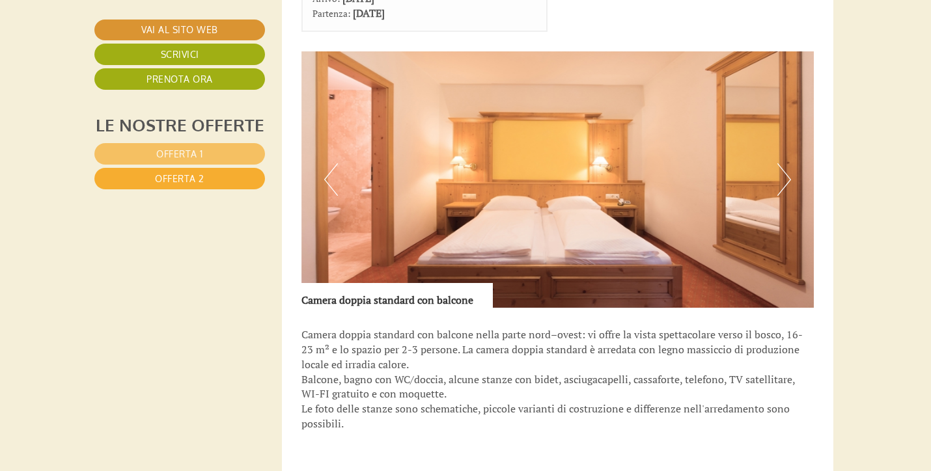
scroll to position [820, 3]
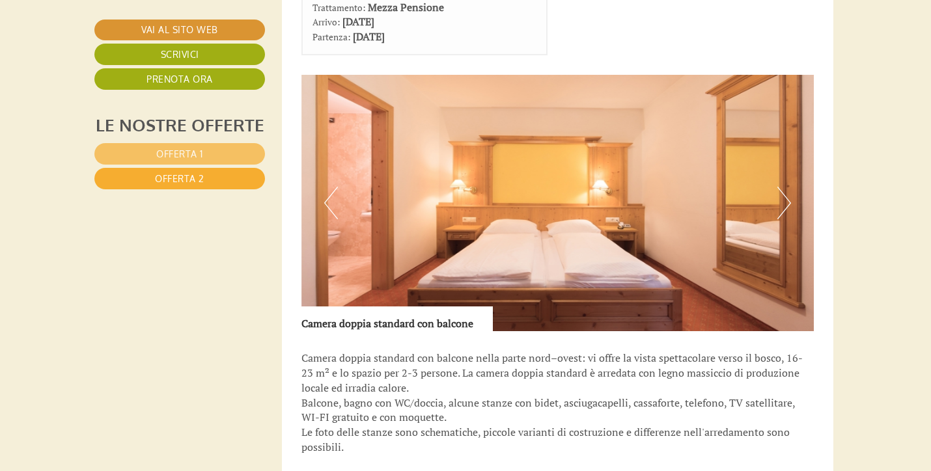
click at [787, 204] on button "Next" at bounding box center [784, 203] width 14 height 33
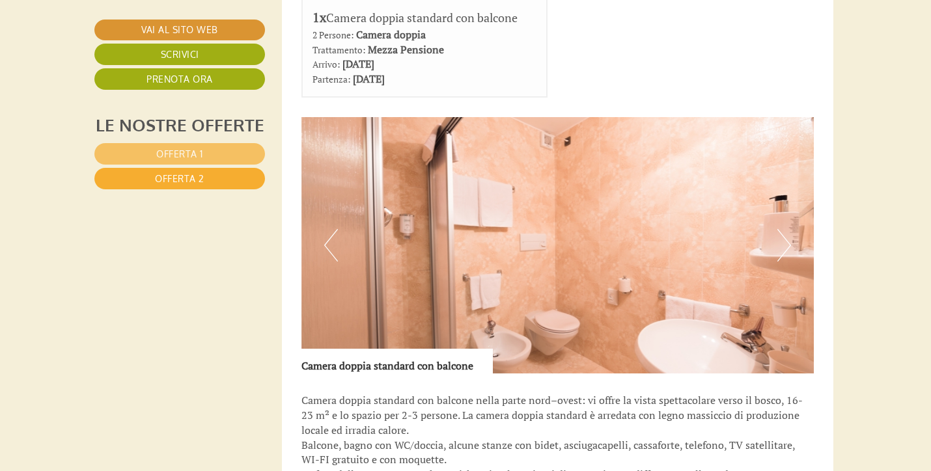
scroll to position [755, 3]
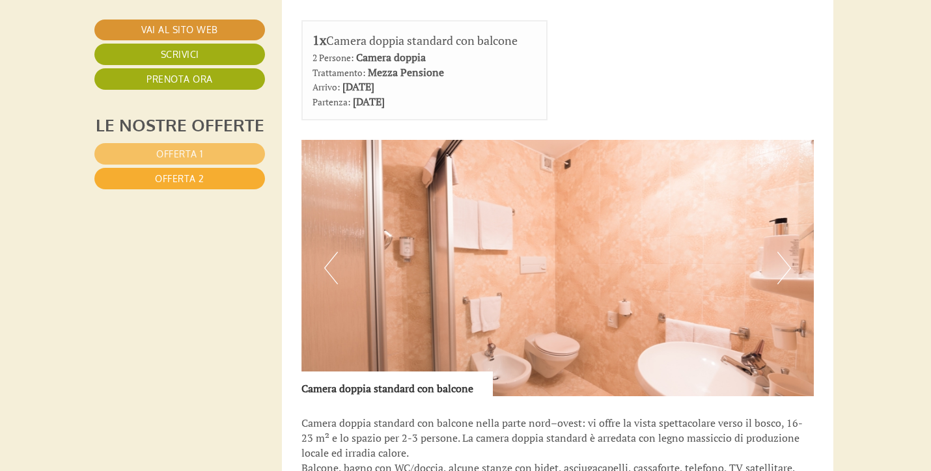
click at [786, 263] on button "Next" at bounding box center [784, 268] width 14 height 33
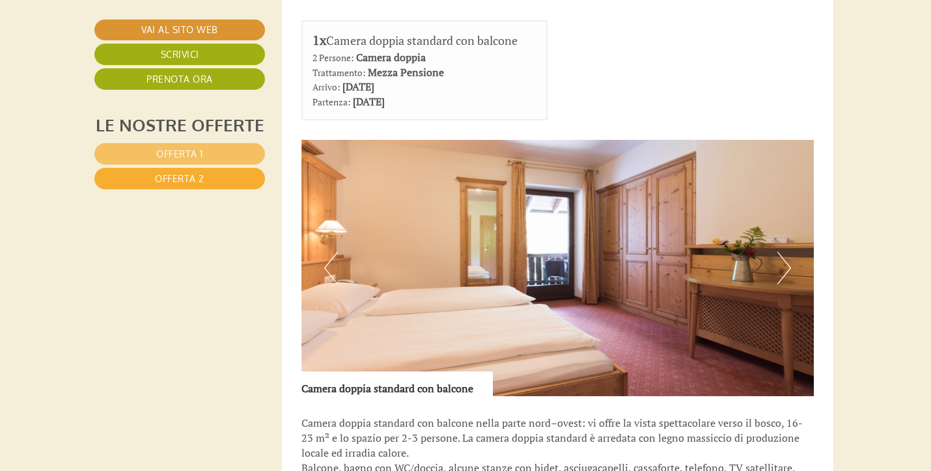
click at [784, 266] on button "Next" at bounding box center [784, 268] width 14 height 33
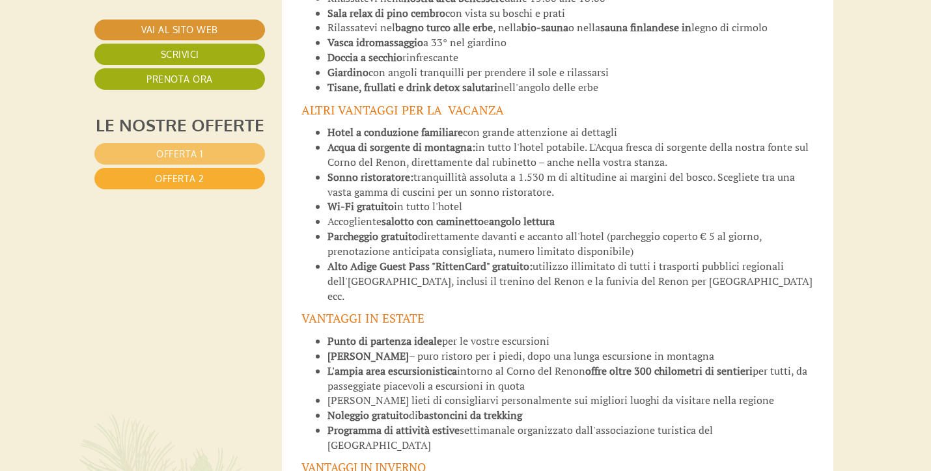
scroll to position [2578, 3]
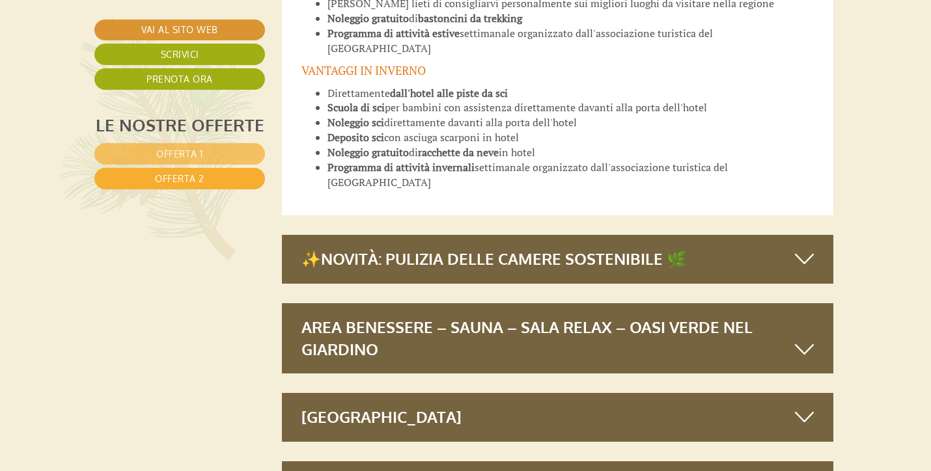
click at [464, 303] on div "Area benessere – Sauna – Sala relax – Oasi verde nel giardino" at bounding box center [558, 338] width 552 height 71
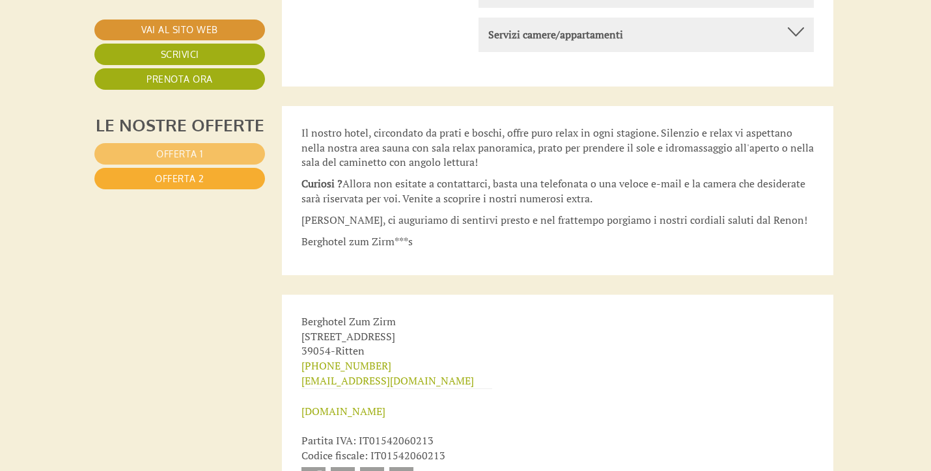
scroll to position [5948, 3]
drag, startPoint x: 303, startPoint y: 239, endPoint x: 367, endPoint y: 268, distance: 70.8
click at [367, 294] on div "Berghotel Zum Zirm Tannstraße 19 39054 - Ritten +39 0471 356486 info@zumzirm.co…" at bounding box center [397, 404] width 230 height 220
copy div "Berghotel Zum Zirm Tannstraße 19 39054 - Ritten"
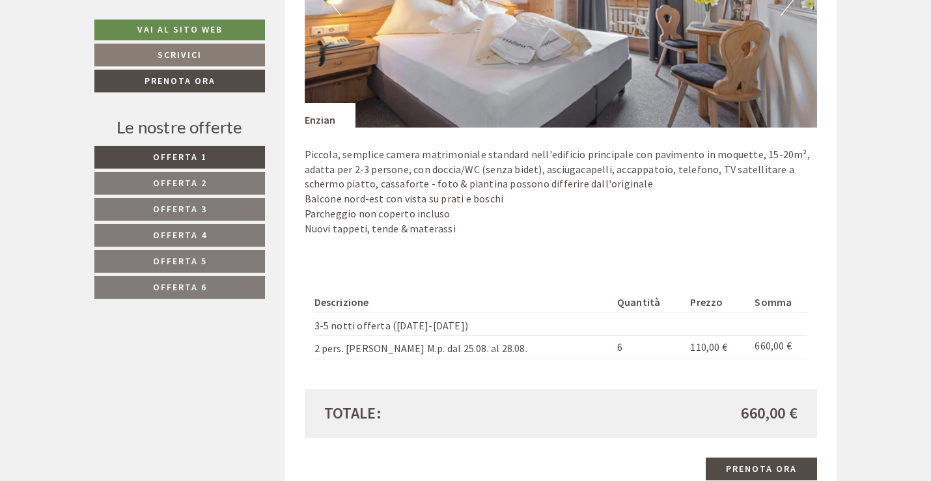
scroll to position [1042, 0]
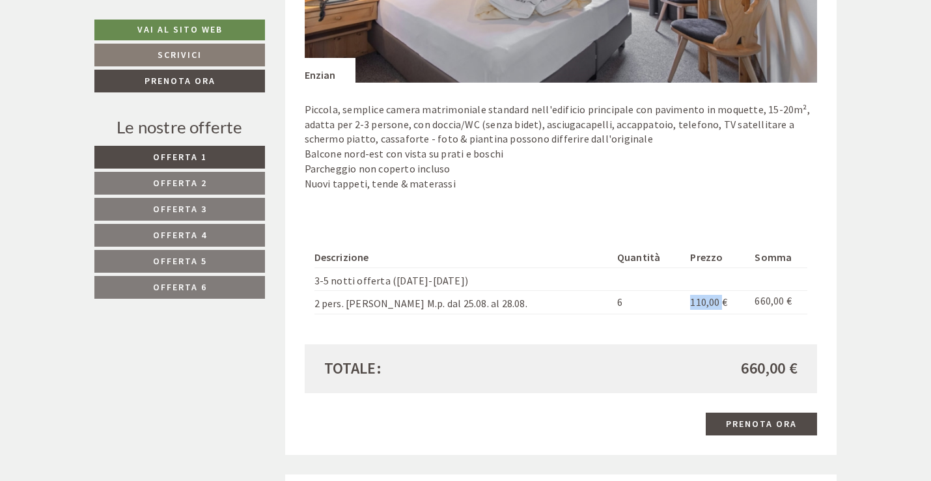
drag, startPoint x: 672, startPoint y: 303, endPoint x: 704, endPoint y: 301, distance: 32.0
click at [704, 301] on span "110,00 €" at bounding box center [708, 302] width 37 height 13
drag, startPoint x: 415, startPoint y: 305, endPoint x: 484, endPoint y: 308, distance: 69.1
click at [484, 308] on td "2 pers. [PERSON_NAME] M.p. dal 25.08. al 28.08." at bounding box center [463, 302] width 298 height 23
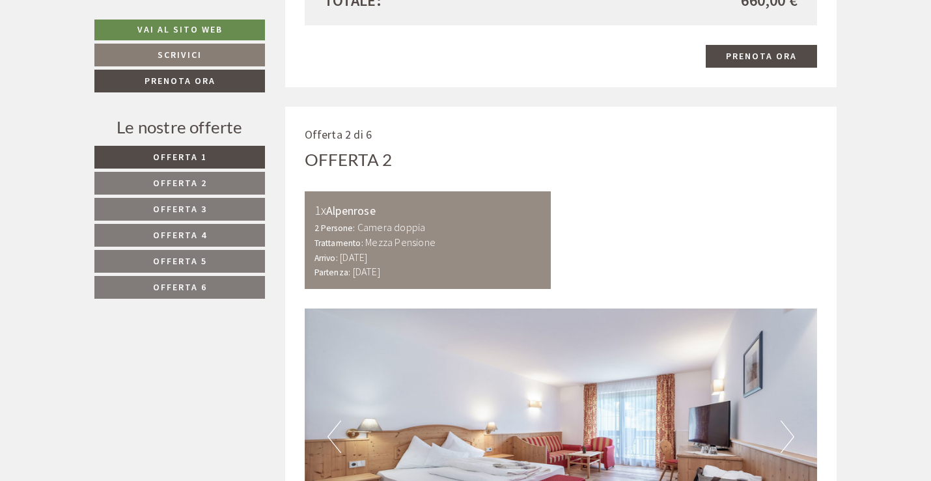
scroll to position [1432, 0]
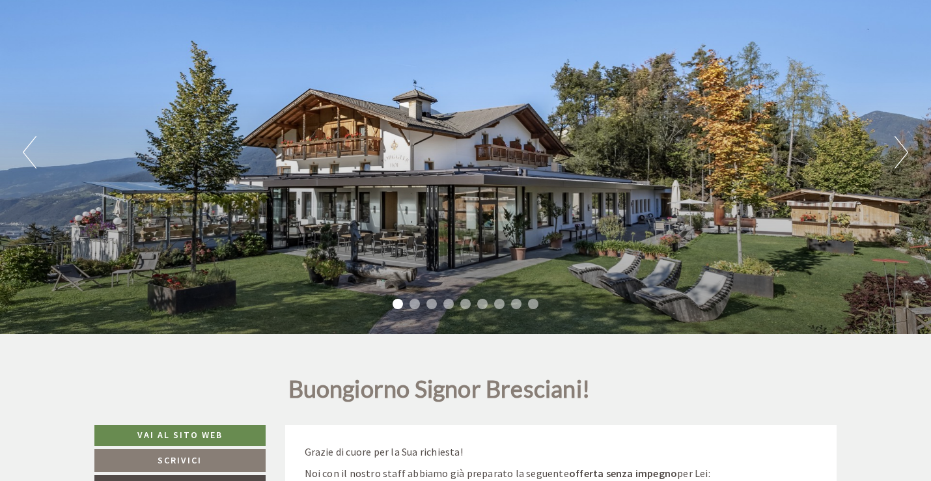
scroll to position [130, 0]
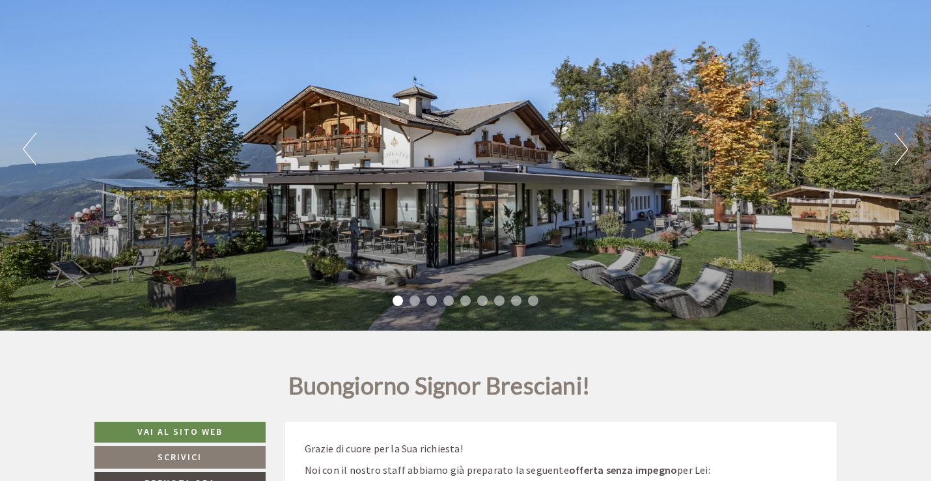
click at [412, 301] on li "2" at bounding box center [415, 301] width 10 height 10
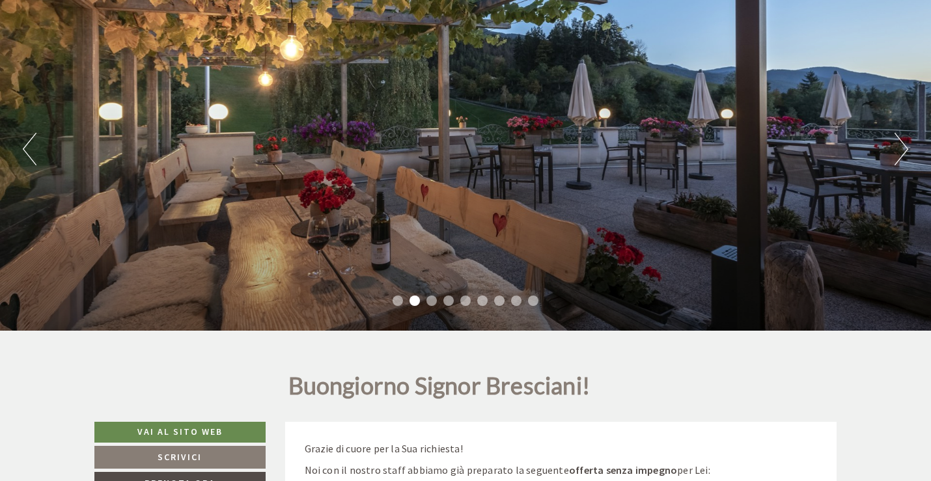
click at [430, 301] on li "3" at bounding box center [431, 301] width 10 height 10
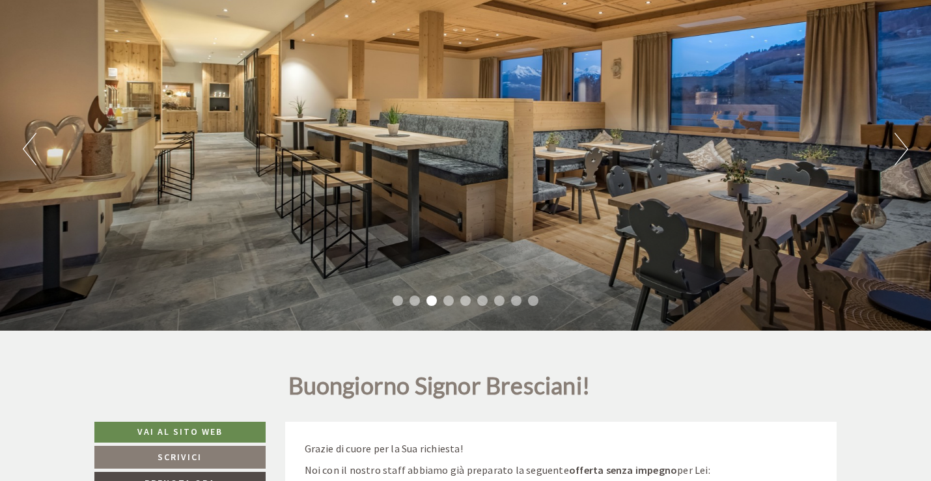
click at [450, 301] on li "4" at bounding box center [448, 301] width 10 height 10
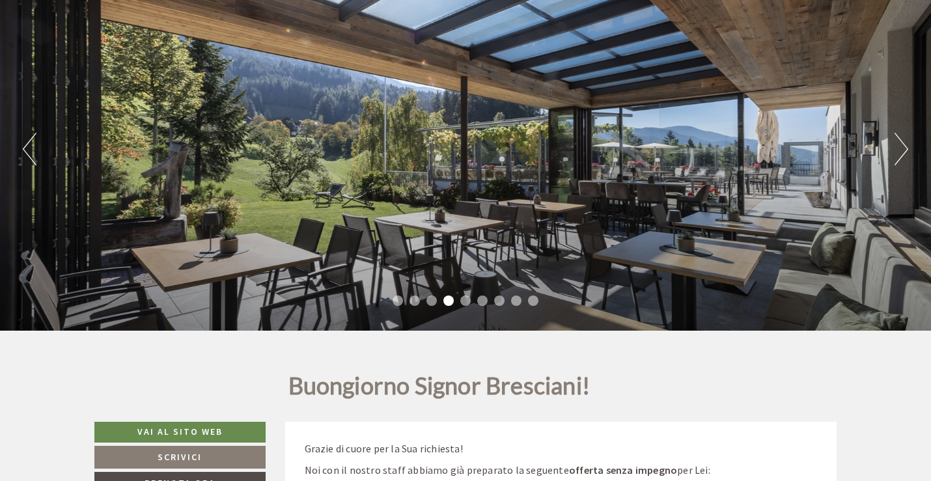
click at [466, 301] on li "5" at bounding box center [465, 301] width 10 height 10
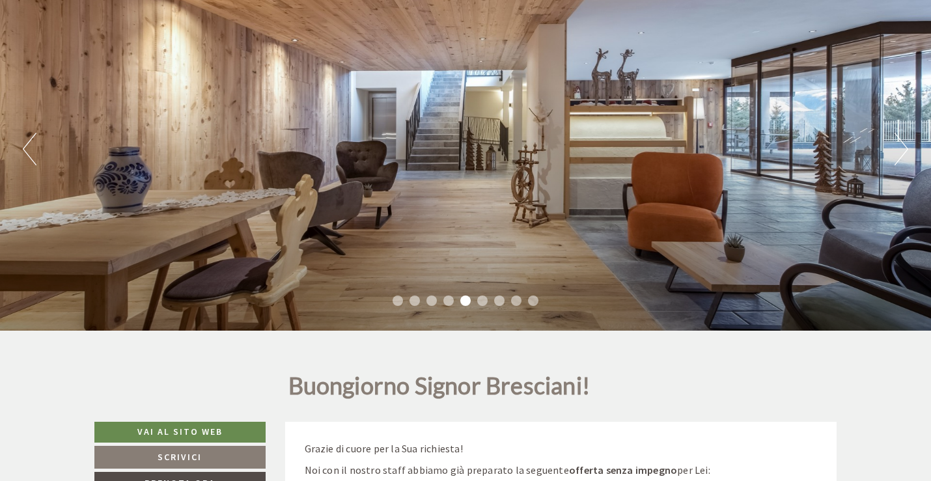
click at [484, 299] on li "6" at bounding box center [482, 301] width 10 height 10
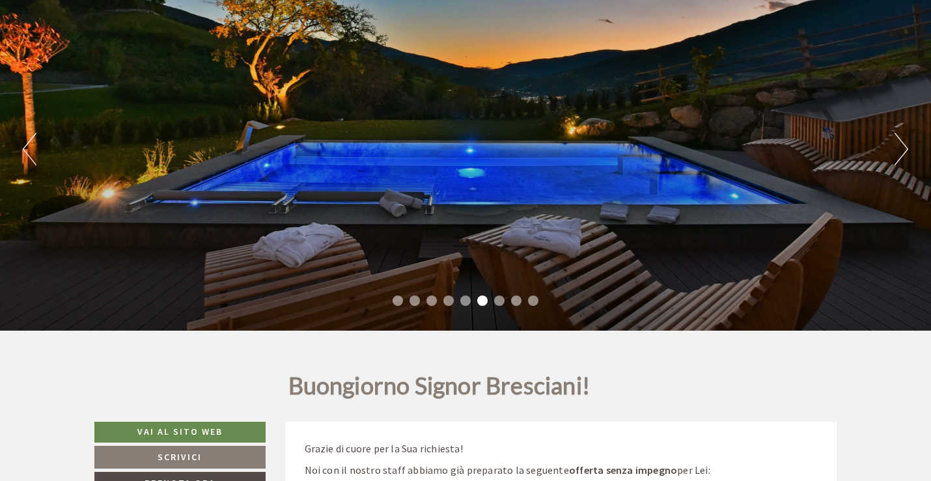
click at [504, 300] on li "7" at bounding box center [499, 301] width 10 height 10
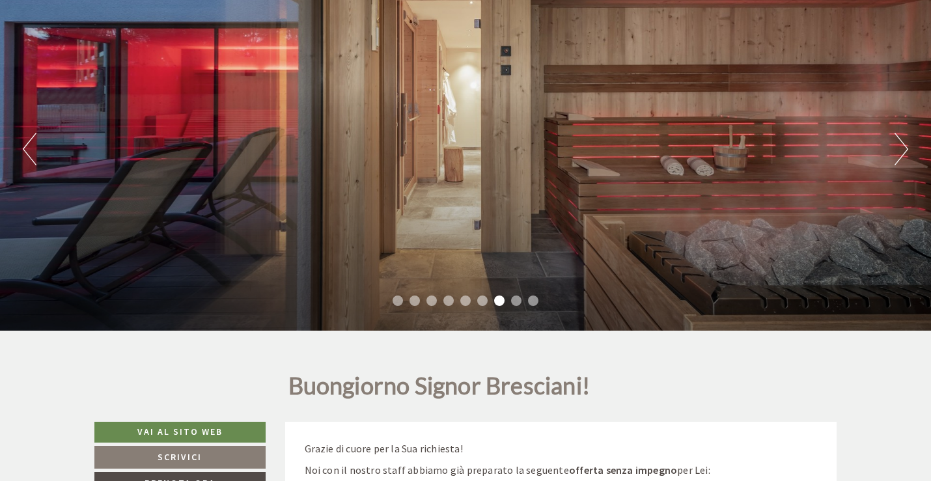
click at [518, 301] on li "8" at bounding box center [516, 301] width 10 height 10
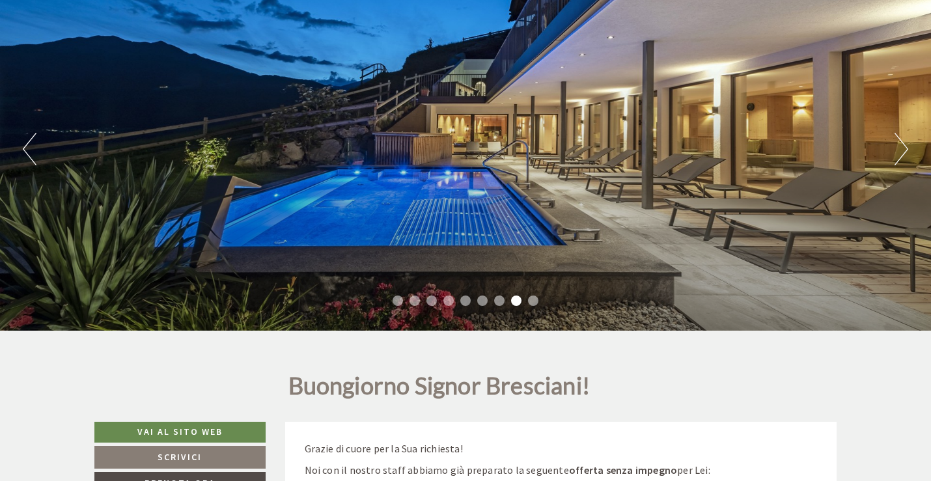
click at [531, 301] on li "9" at bounding box center [533, 301] width 10 height 10
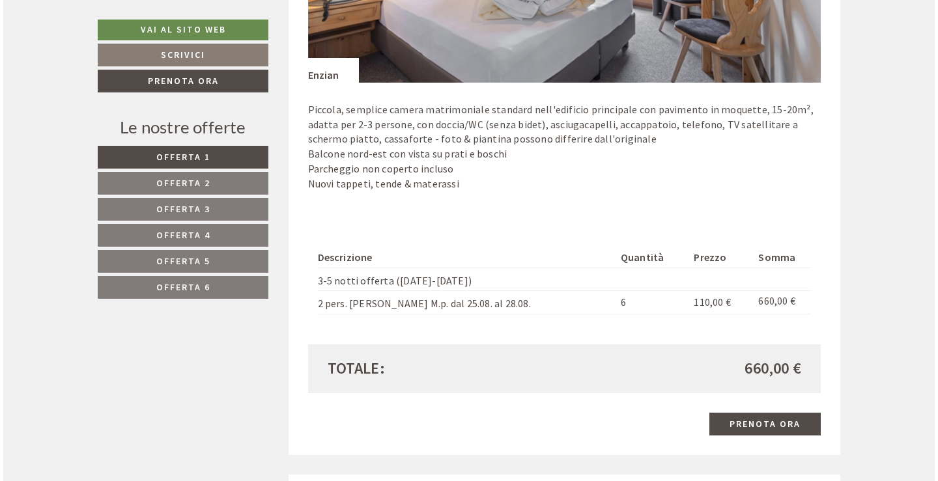
scroll to position [1107, 0]
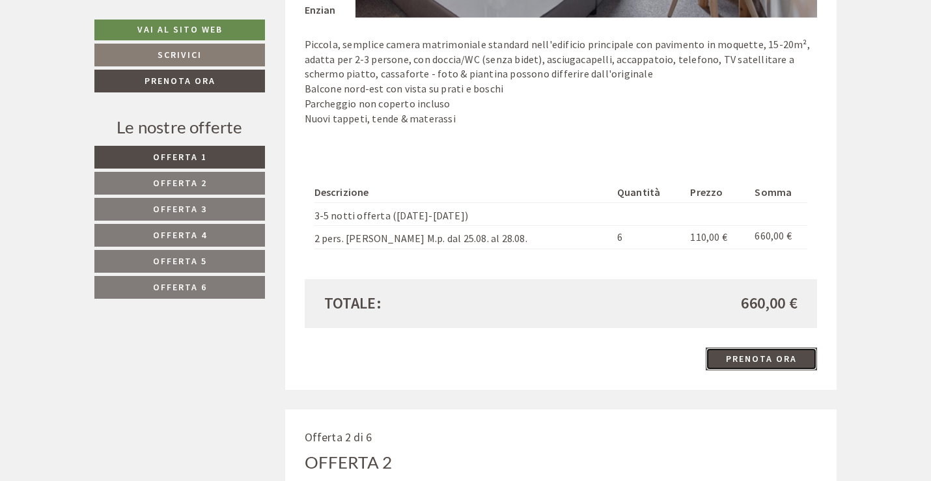
click at [762, 359] on link "Prenota ora" at bounding box center [761, 359] width 111 height 23
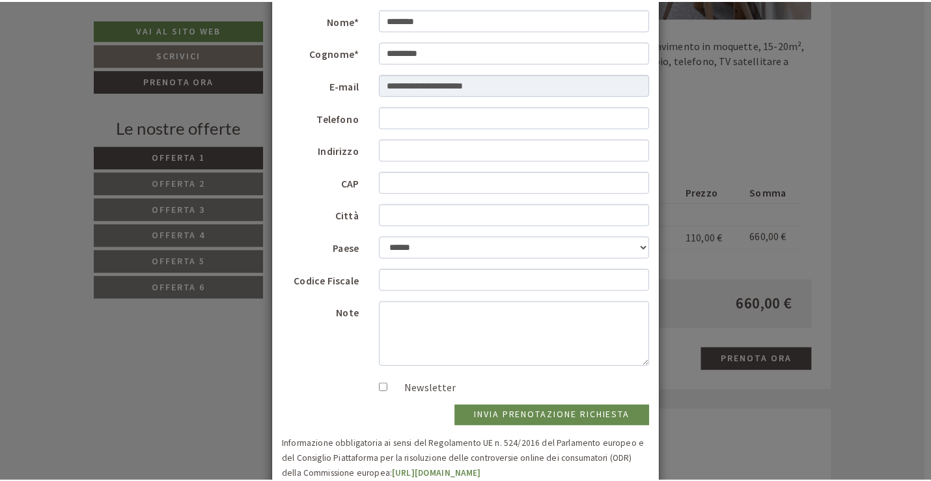
scroll to position [130, 0]
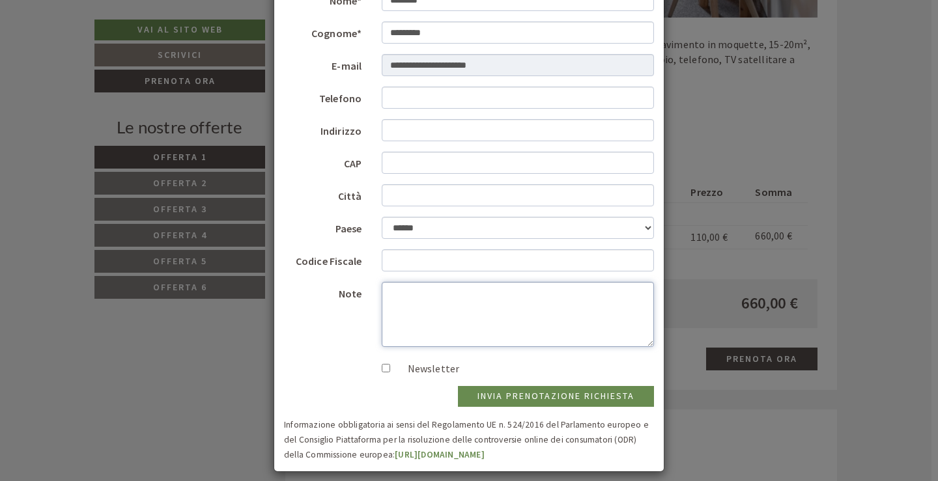
click at [402, 292] on textarea "Note" at bounding box center [518, 314] width 273 height 65
click at [882, 303] on div "**********" at bounding box center [469, 240] width 938 height 481
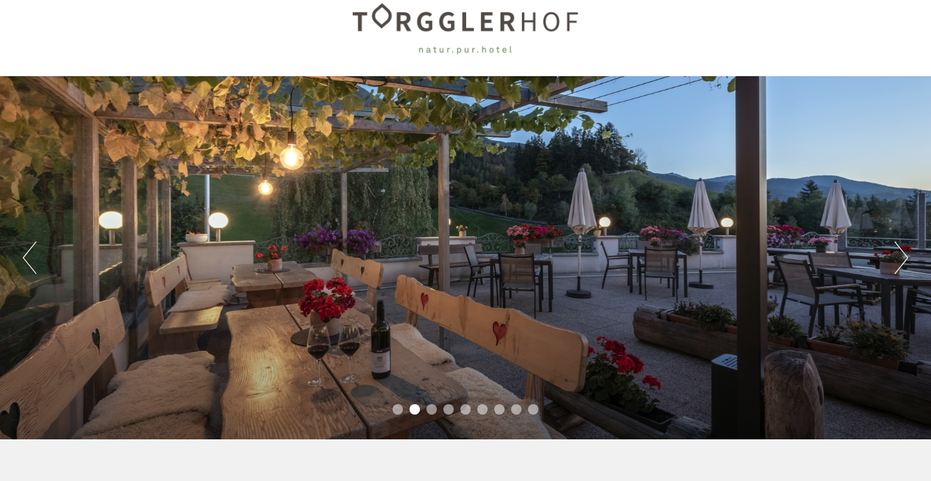
scroll to position [0, 0]
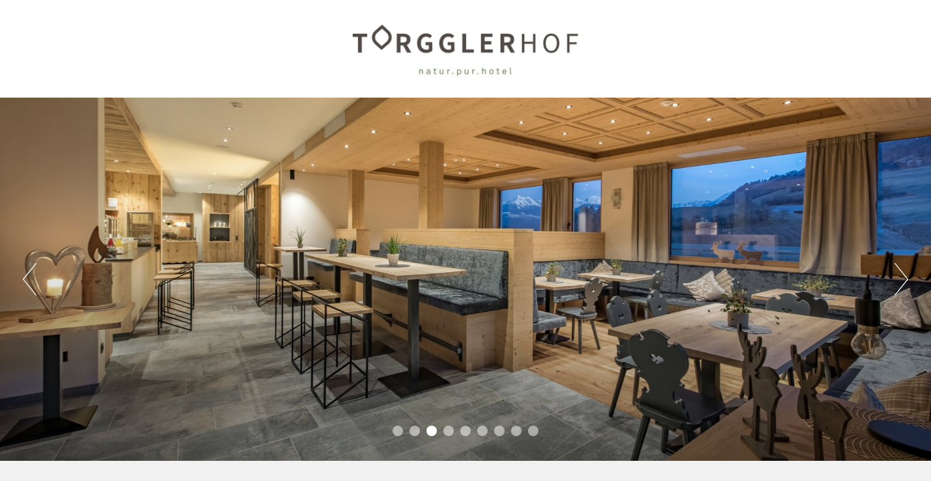
click at [415, 430] on li "2" at bounding box center [415, 431] width 10 height 10
click at [432, 430] on li "3" at bounding box center [431, 431] width 10 height 10
click at [466, 432] on li "5" at bounding box center [465, 431] width 10 height 10
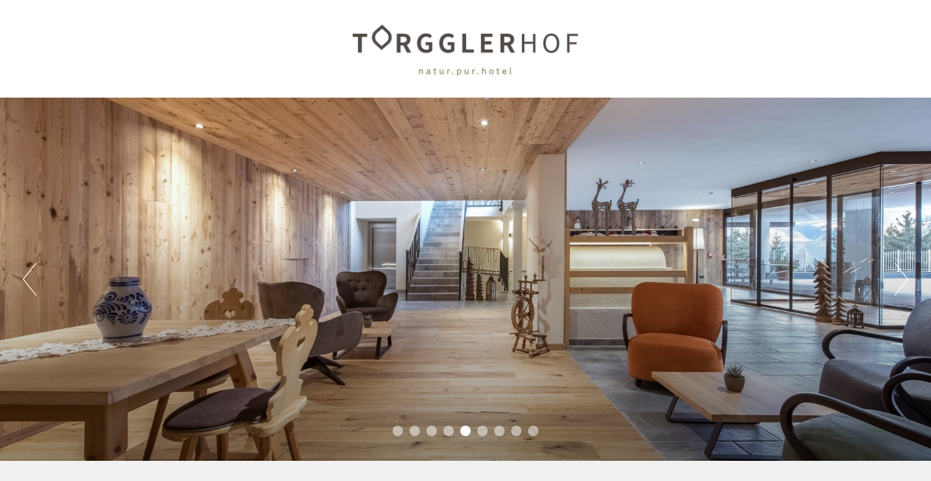
click at [482, 432] on li "6" at bounding box center [482, 431] width 10 height 10
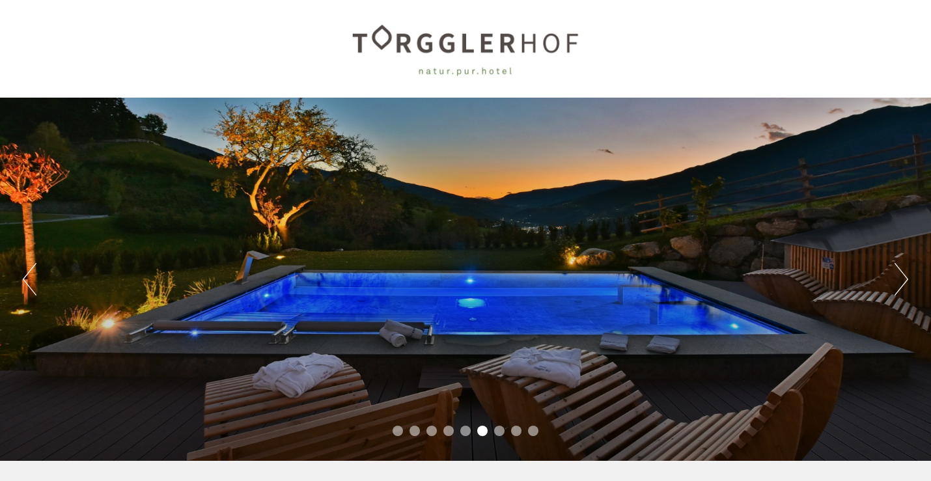
click at [504, 432] on li "7" at bounding box center [499, 431] width 10 height 10
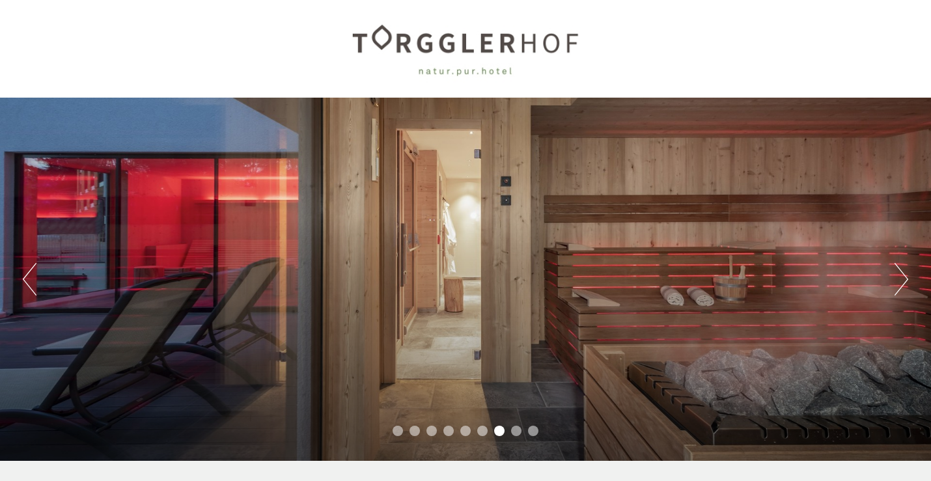
click at [520, 430] on li "8" at bounding box center [516, 431] width 10 height 10
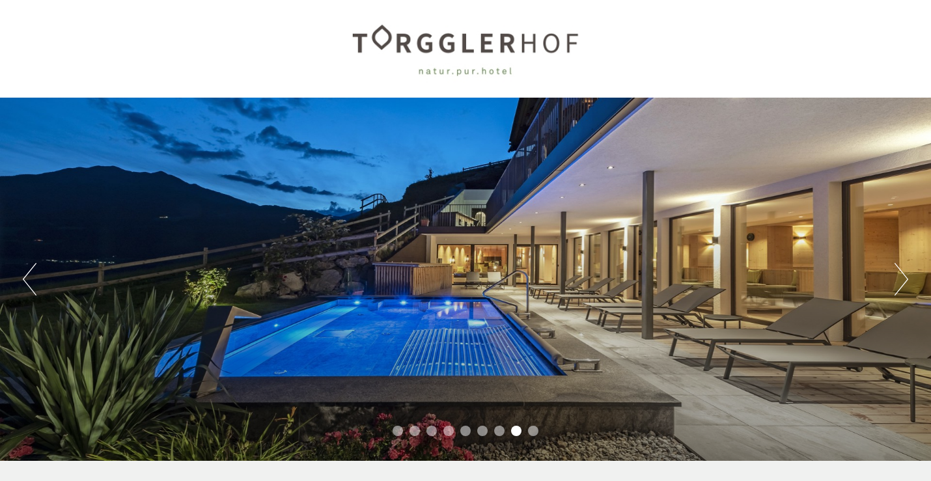
click at [537, 430] on li "9" at bounding box center [533, 431] width 10 height 10
